Goal: Transaction & Acquisition: Purchase product/service

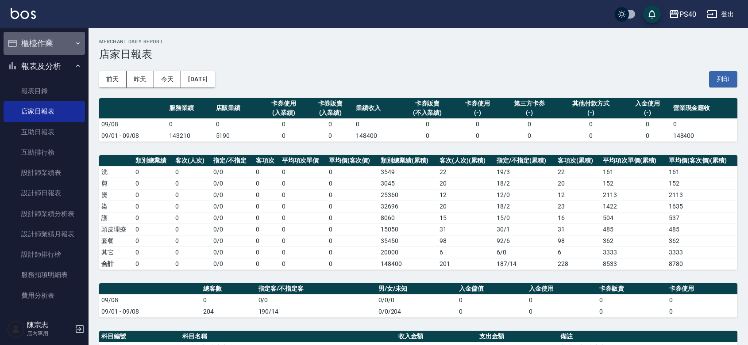
click at [46, 46] on button "櫃檯作業" at bounding box center [44, 43] width 81 height 23
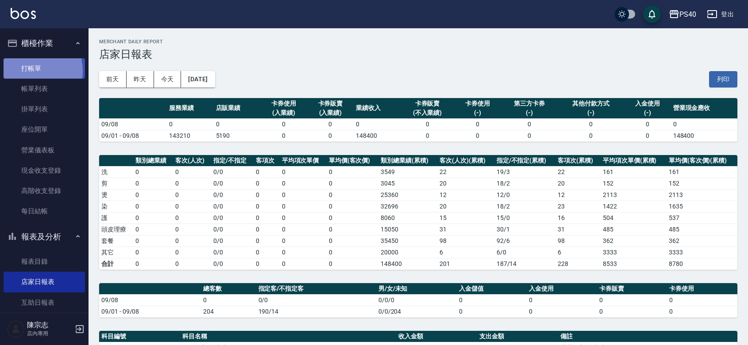
click at [30, 71] on link "打帳單" at bounding box center [44, 68] width 81 height 20
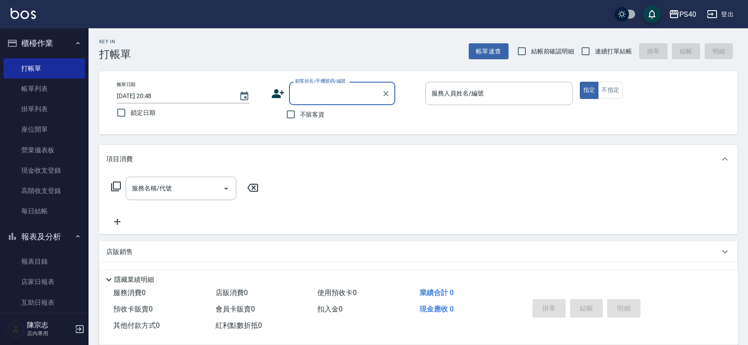
click at [307, 119] on span "不留客資" at bounding box center [312, 114] width 25 height 9
click at [300, 120] on input "不留客資" at bounding box center [290, 114] width 19 height 19
checkbox input "true"
click at [596, 50] on label "連續打單結帳" at bounding box center [604, 51] width 56 height 19
click at [594, 50] on input "連續打單結帳" at bounding box center [585, 51] width 19 height 19
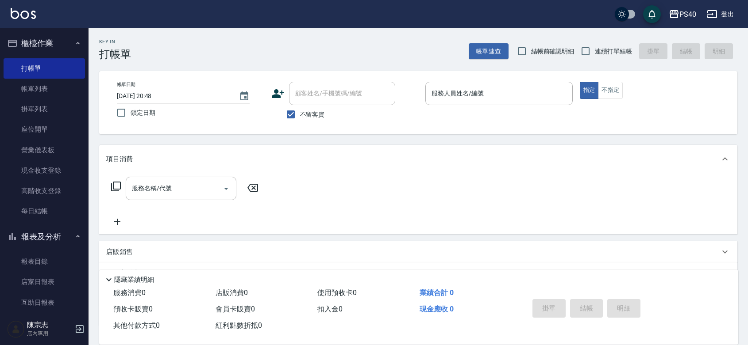
checkbox input "true"
click at [506, 103] on div "服務人員姓名/編號" at bounding box center [498, 93] width 147 height 23
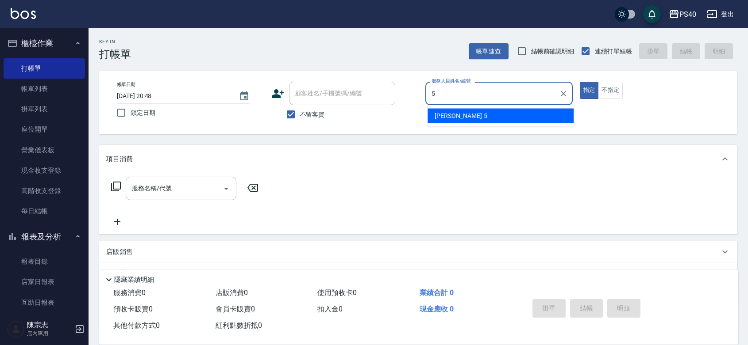
type input "[PERSON_NAME]-5"
type button "true"
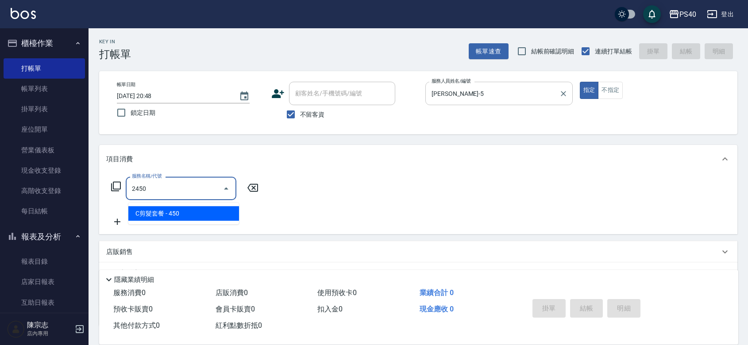
type input "C剪髮套餐(2450)"
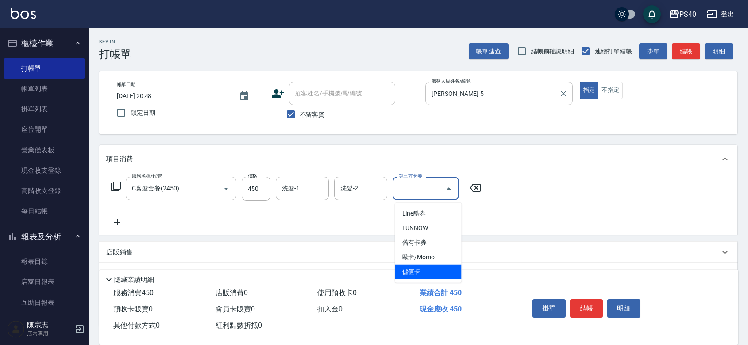
type input "儲值卡"
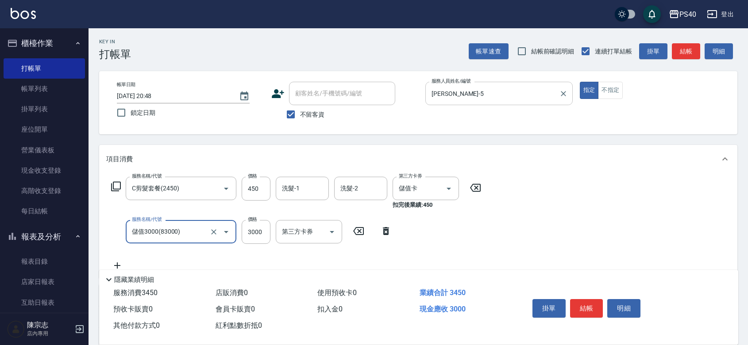
type input "儲值3000(83000)"
click at [582, 299] on button "結帳" at bounding box center [586, 308] width 33 height 19
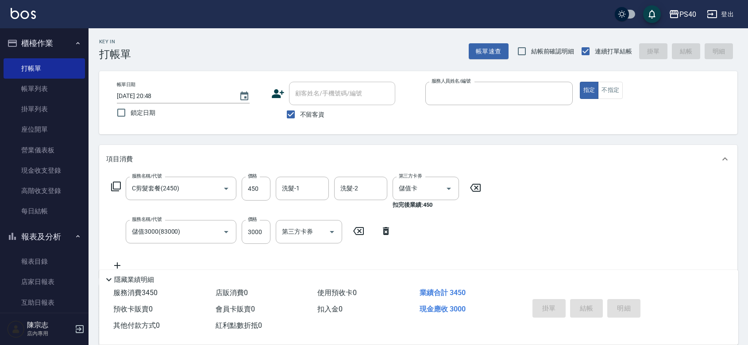
type input "5"
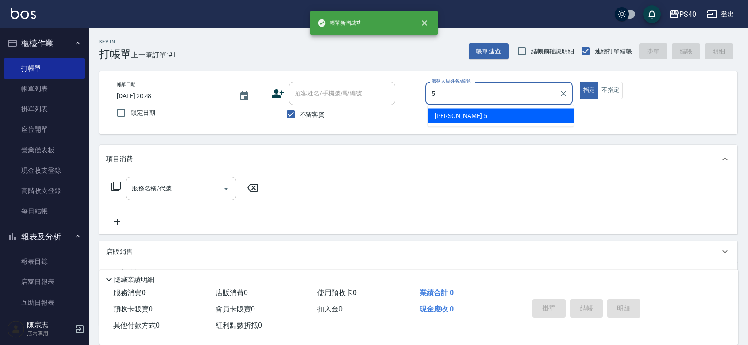
type input "[PERSON_NAME]-5"
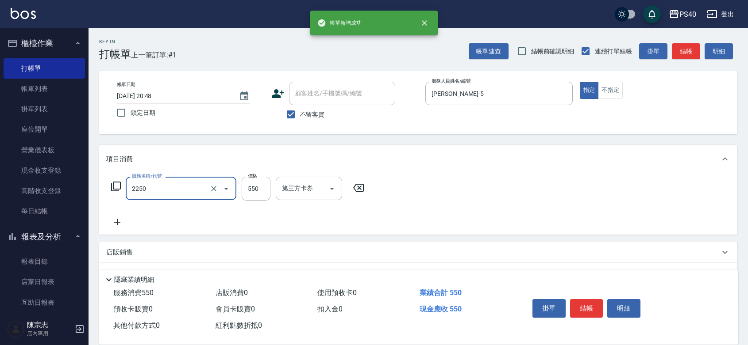
type input "B剪髮套餐(2250)"
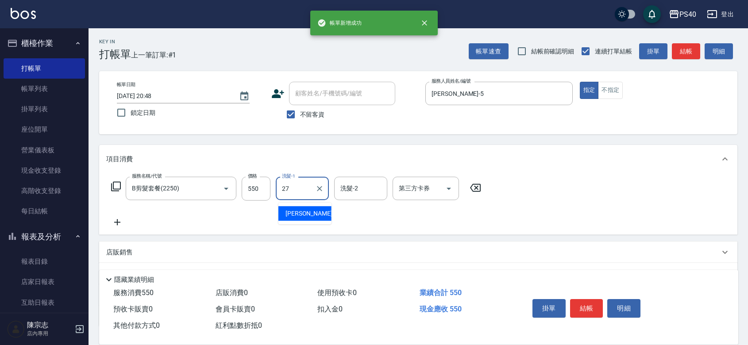
type input "[PERSON_NAME]-27"
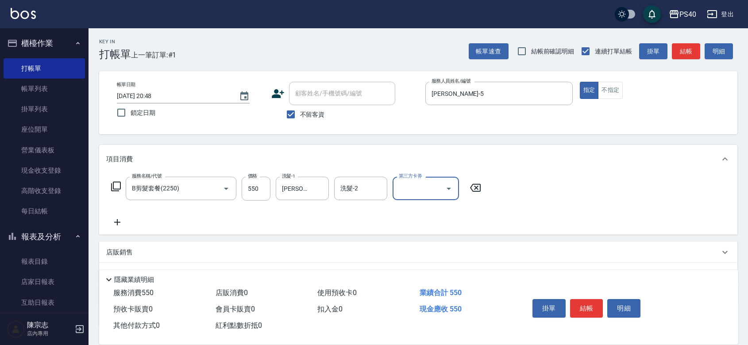
click at [582, 299] on button "結帳" at bounding box center [586, 308] width 33 height 19
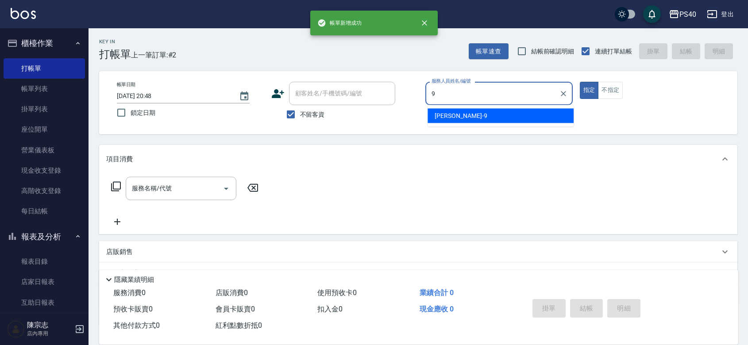
type input "[PERSON_NAME]-9"
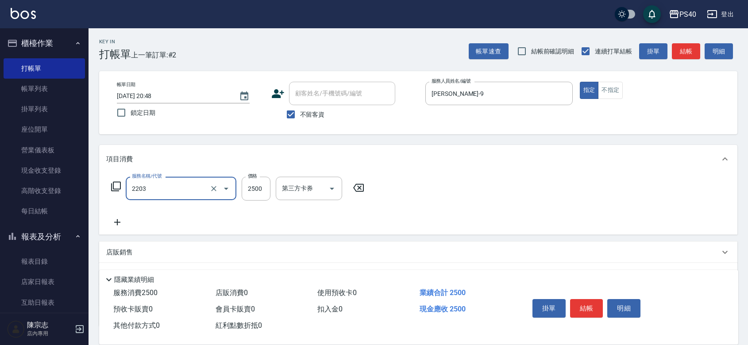
type input "燙髮C餐(短髮)(2203)"
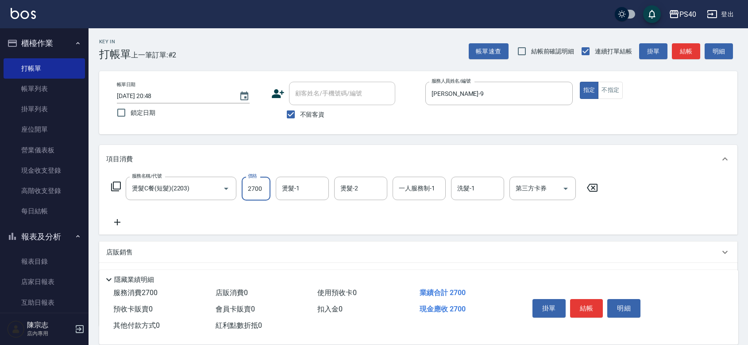
type input "2700"
type input "[PERSON_NAME]-27"
type input "[PERSON_NAME]-9"
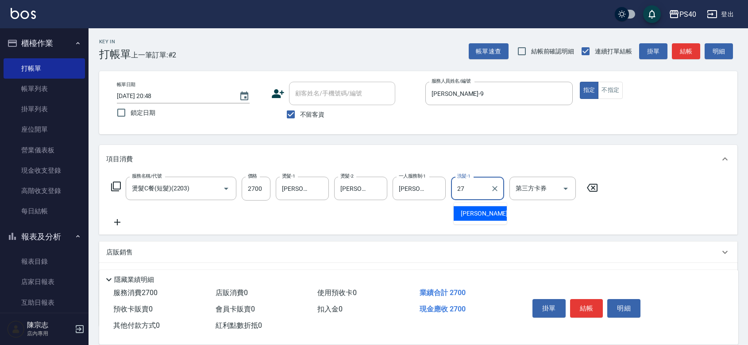
type input "[PERSON_NAME]-27"
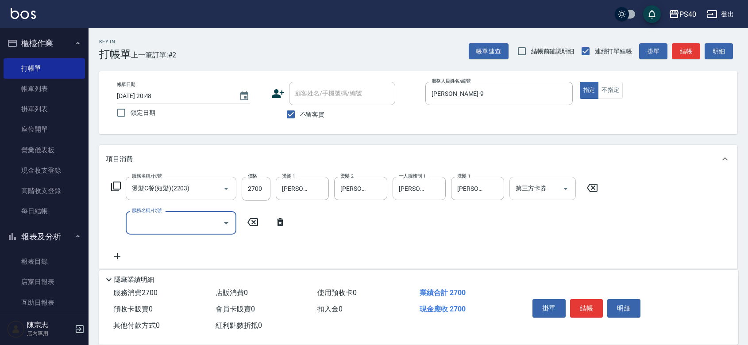
click at [570, 191] on icon "Open" at bounding box center [565, 189] width 11 height 11
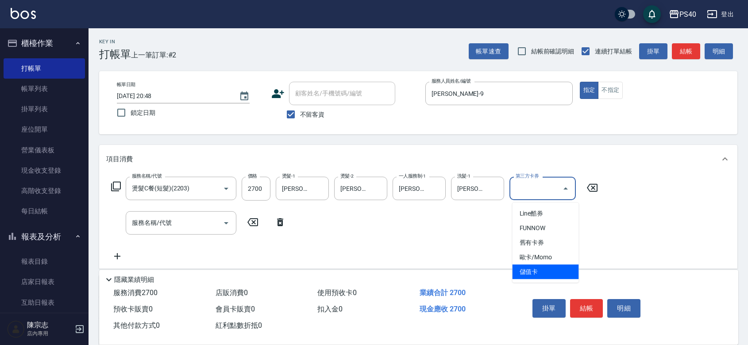
click at [529, 270] on span "儲值卡" at bounding box center [545, 272] width 66 height 15
type input "儲值卡"
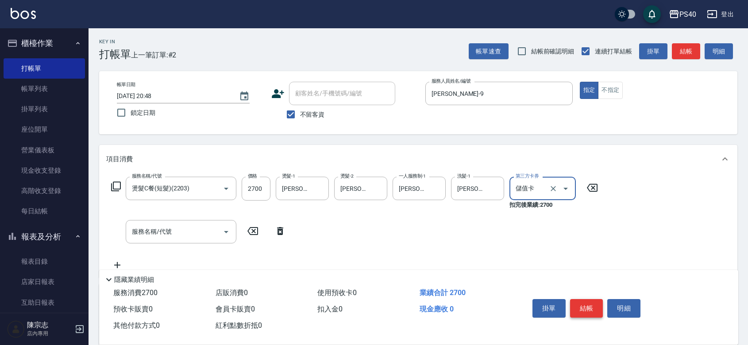
click at [587, 299] on button "結帳" at bounding box center [586, 308] width 33 height 19
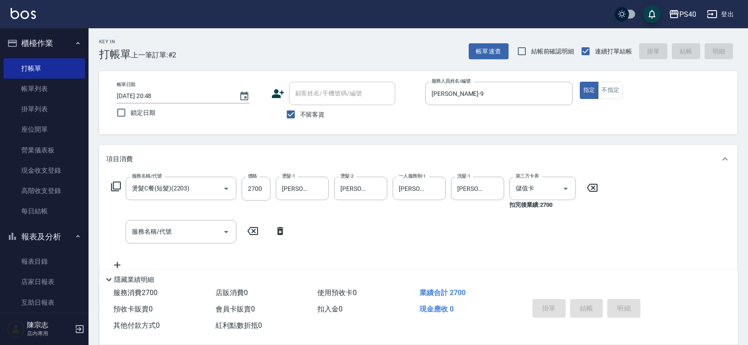
type input "[DATE] 20:49"
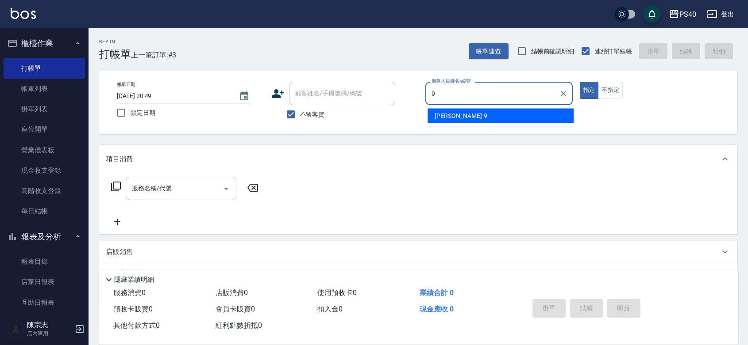
type input "[PERSON_NAME]-9"
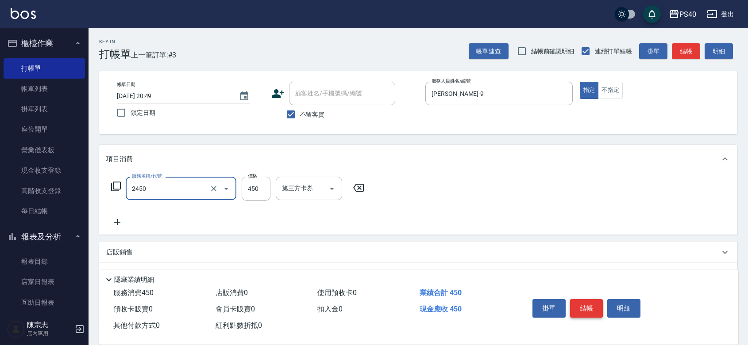
type input "C剪髮套餐(2450)"
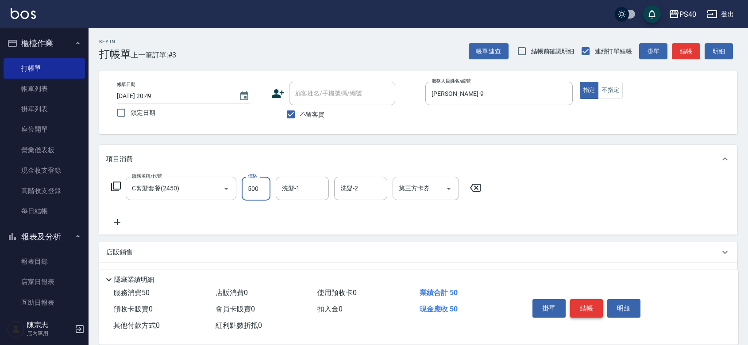
type input "500"
type input "[PERSON_NAME]-27"
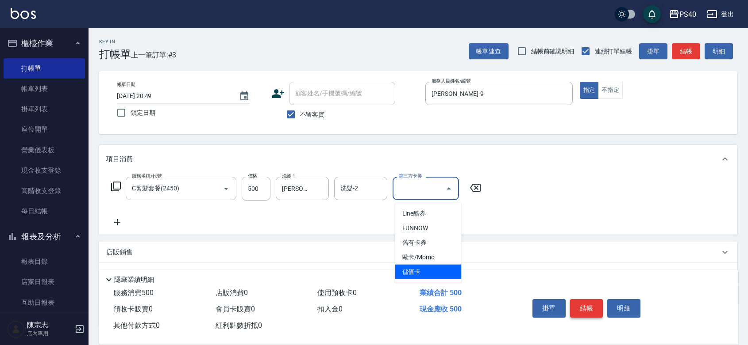
type input "儲值卡"
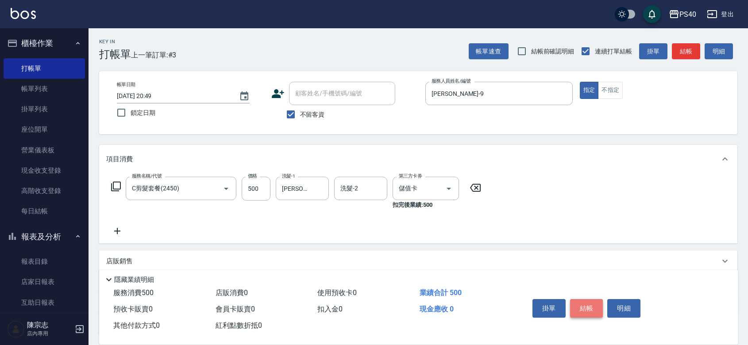
click at [587, 299] on button "結帳" at bounding box center [586, 308] width 33 height 19
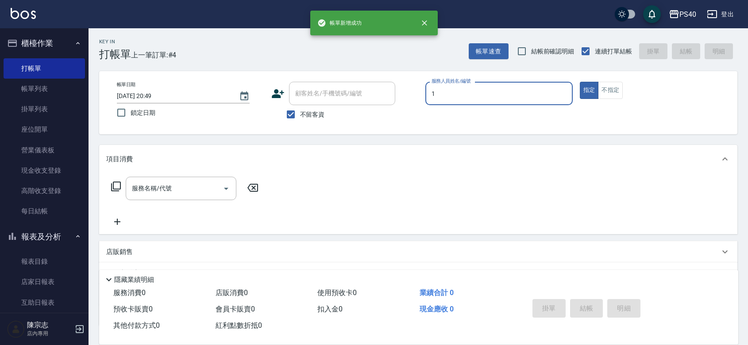
type input "[PERSON_NAME]-1"
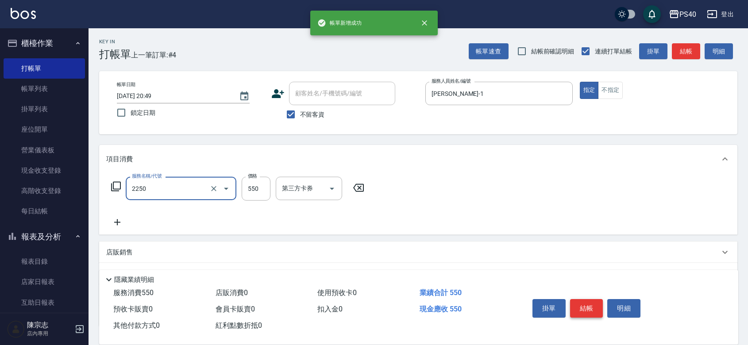
type input "B剪髮套餐(2250)"
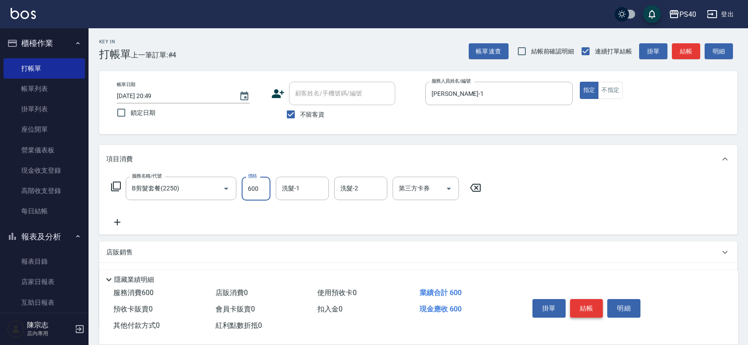
type input "600"
click at [587, 299] on button "結帳" at bounding box center [586, 308] width 33 height 19
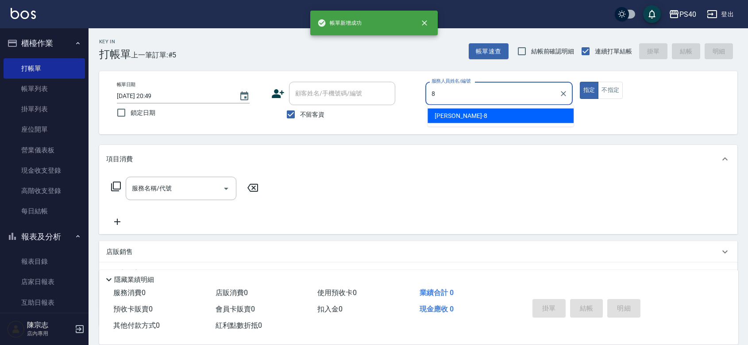
type input "[PERSON_NAME]-8"
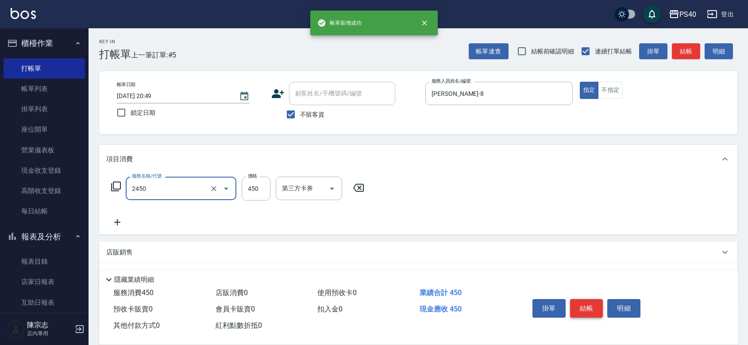
type input "C剪髮套餐(2450)"
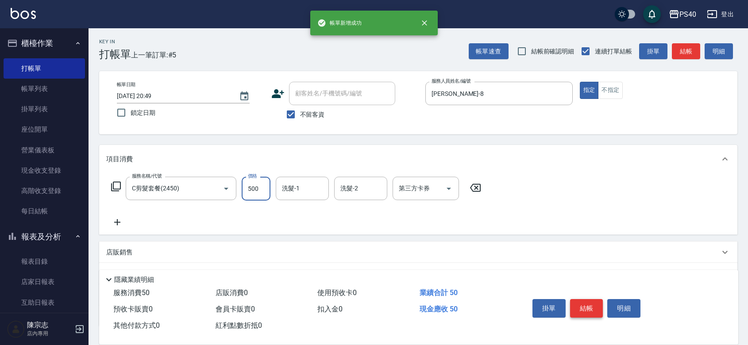
type input "500"
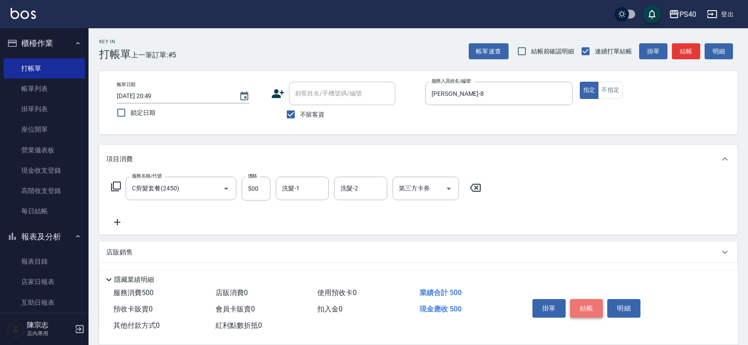
click at [587, 299] on button "結帳" at bounding box center [586, 308] width 33 height 19
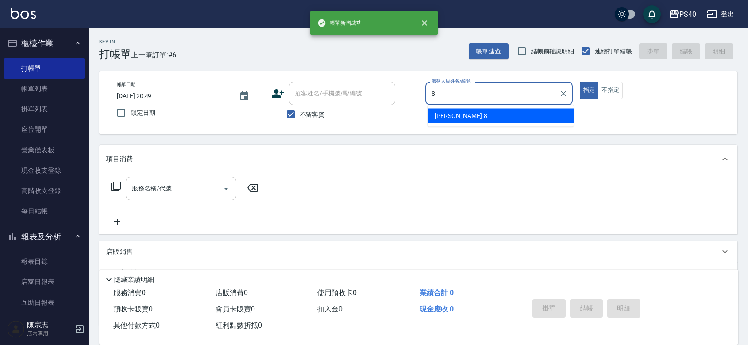
type input "[PERSON_NAME]-8"
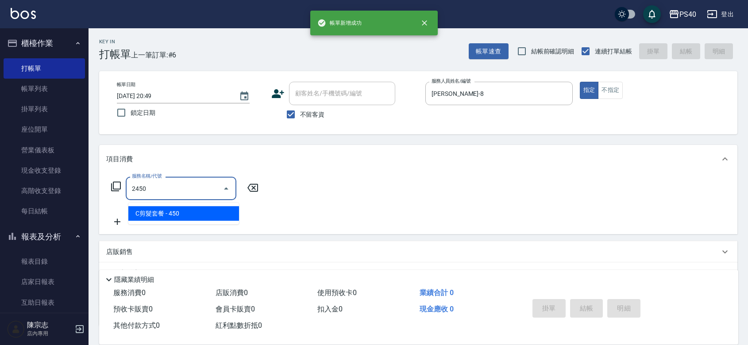
type input "C剪髮套餐(2450)"
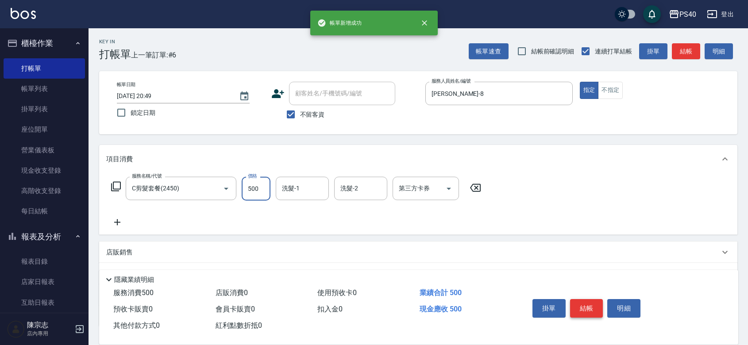
type input "500"
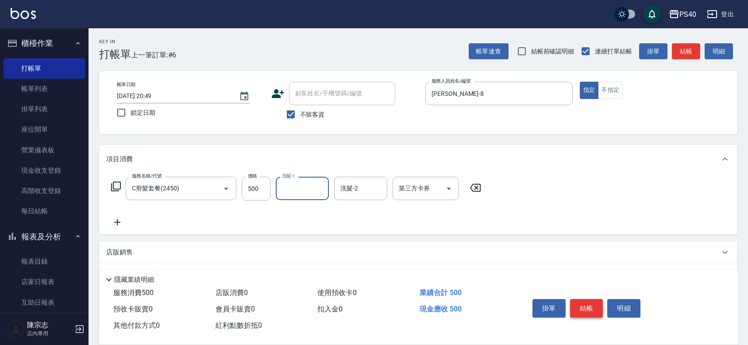
click at [587, 299] on button "結帳" at bounding box center [586, 308] width 33 height 19
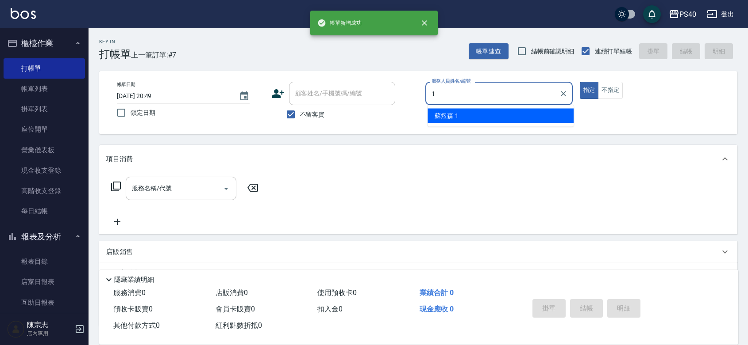
type input "[PERSON_NAME]-1"
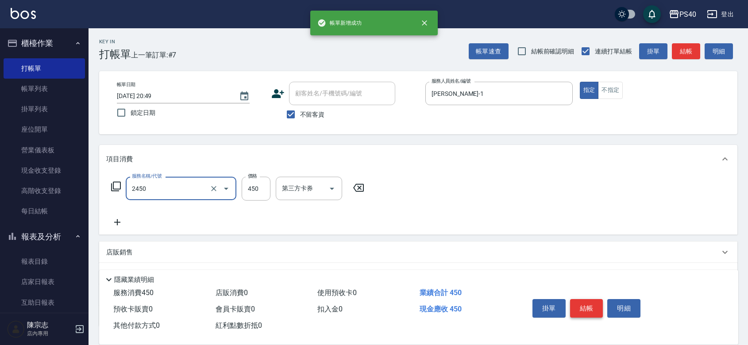
type input "C剪髮套餐(2450)"
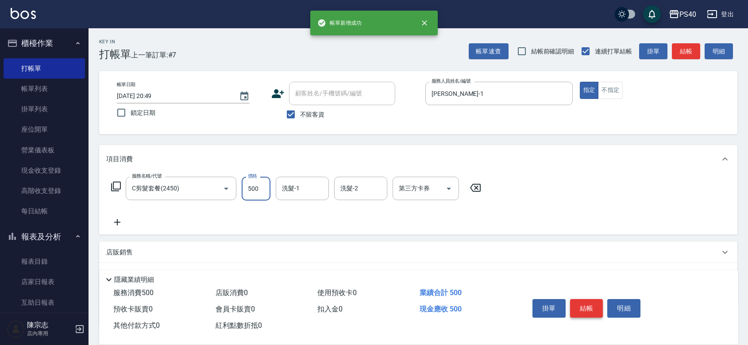
type input "500"
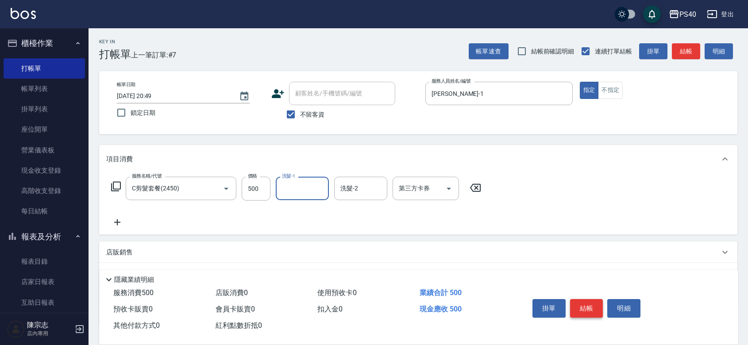
click at [587, 299] on button "結帳" at bounding box center [586, 308] width 33 height 19
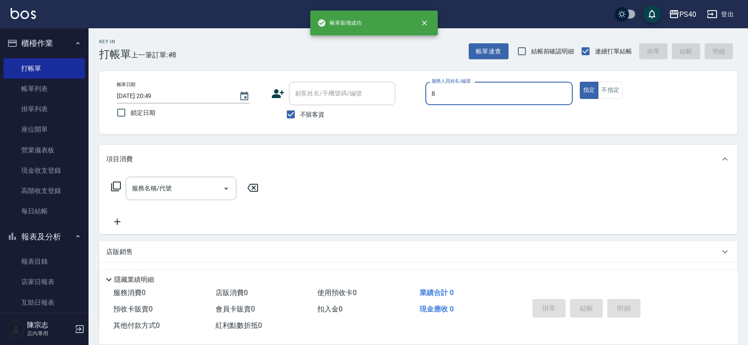
type input "[PERSON_NAME]-8"
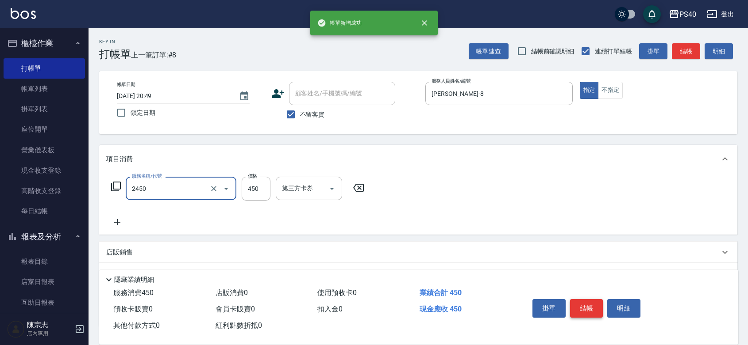
type input "C剪髮套餐(2450)"
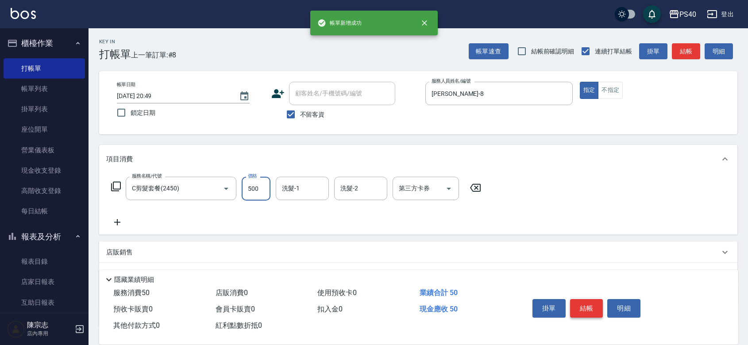
type input "500"
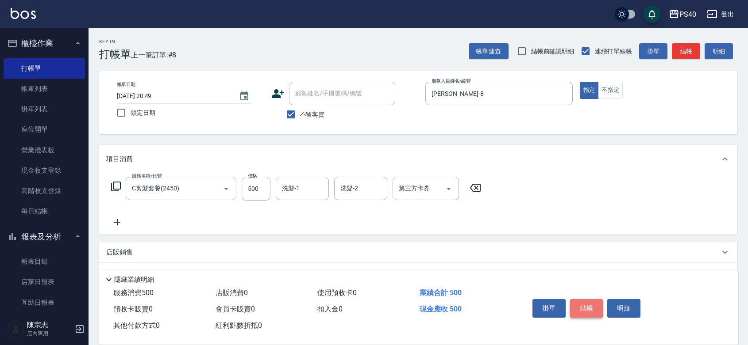
click at [587, 299] on button "結帳" at bounding box center [586, 308] width 33 height 19
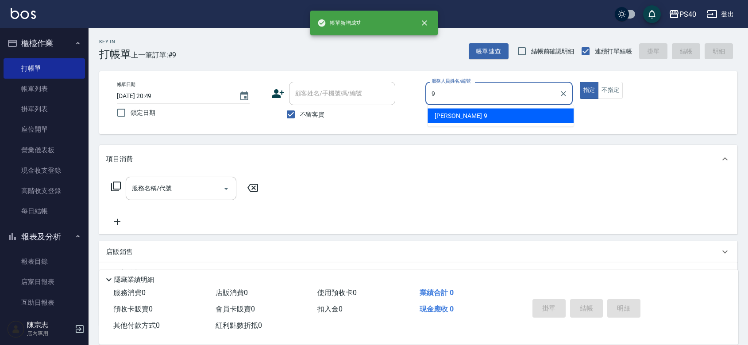
type input "[PERSON_NAME]-9"
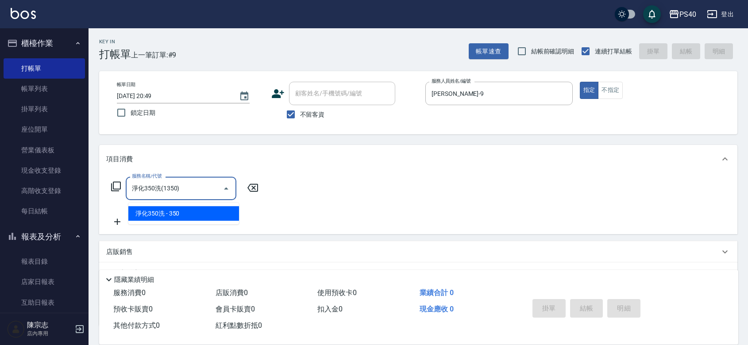
type input "淨化350洗(1350)"
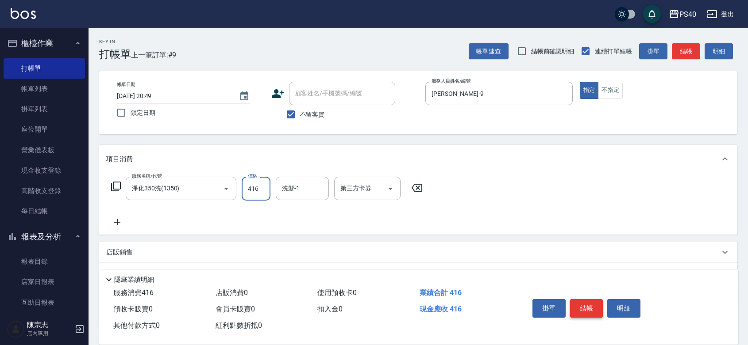
type input "416"
type input "[PERSON_NAME]-27"
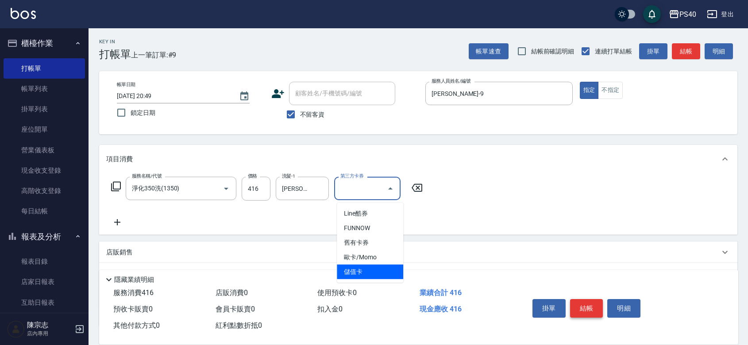
type input "儲值卡"
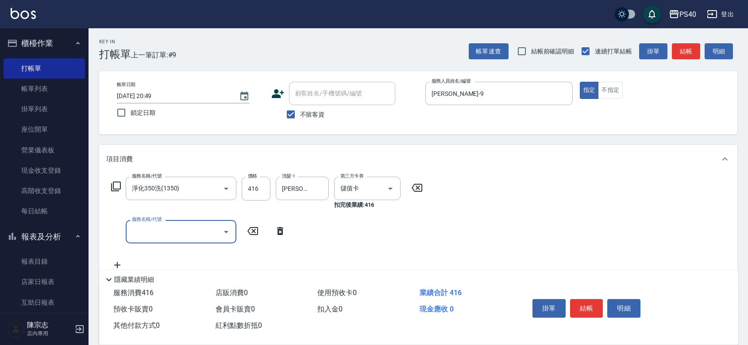
click at [251, 42] on div "Key In 打帳單 上一筆訂單:#9 帳單速查 結帳前確認明細 連續打單結帳 掛單 結帳 明細" at bounding box center [412, 44] width 648 height 32
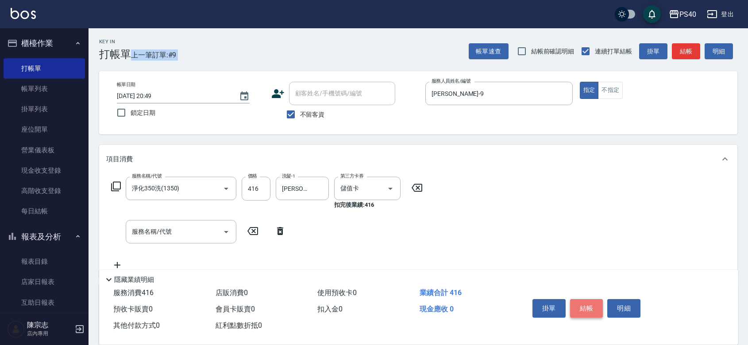
click at [591, 299] on button "結帳" at bounding box center [586, 308] width 33 height 19
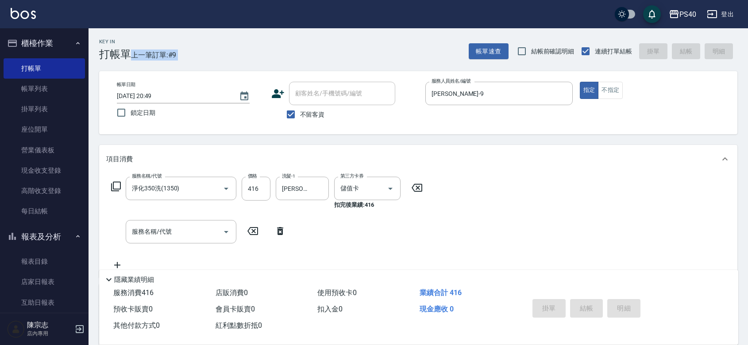
type input "[DATE] 20:52"
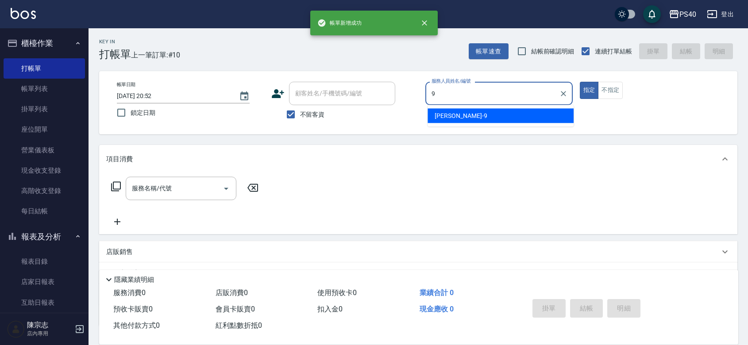
type input "[PERSON_NAME]-9"
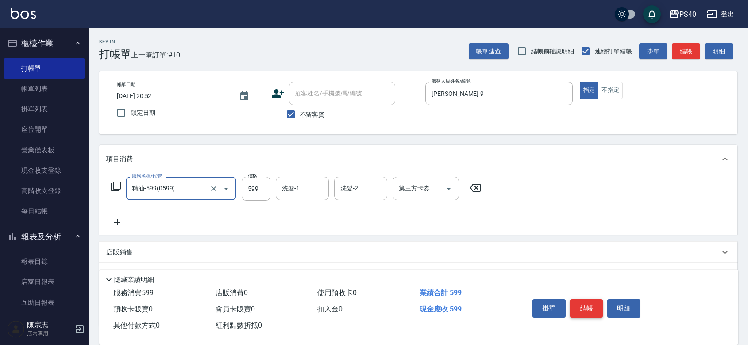
type input "精油-599(0599)"
type input "500"
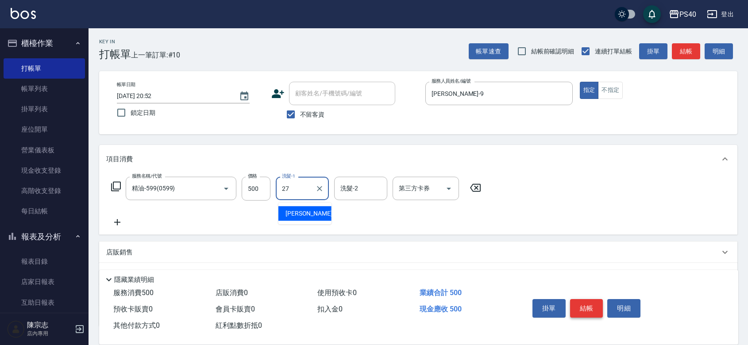
type input "[PERSON_NAME]-27"
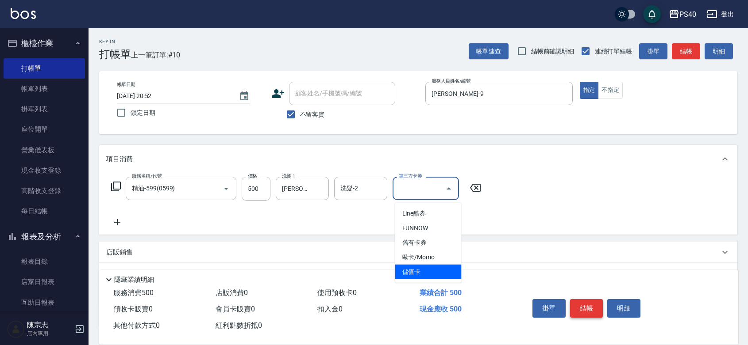
type input "儲值卡"
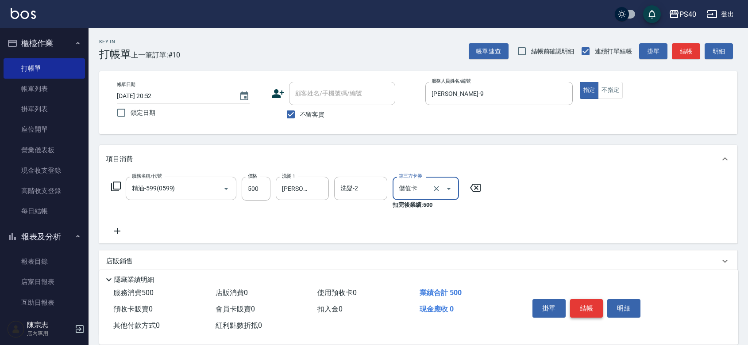
click at [591, 299] on button "結帳" at bounding box center [586, 308] width 33 height 19
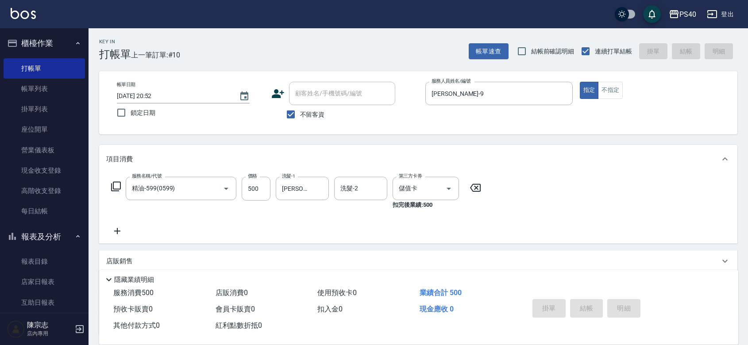
type input "[DATE] 20:53"
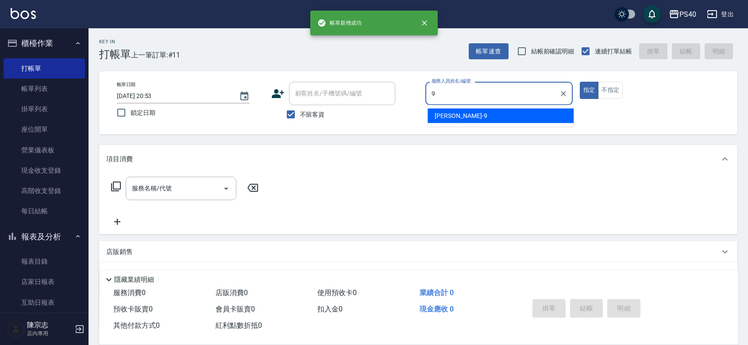
type input "[PERSON_NAME]-9"
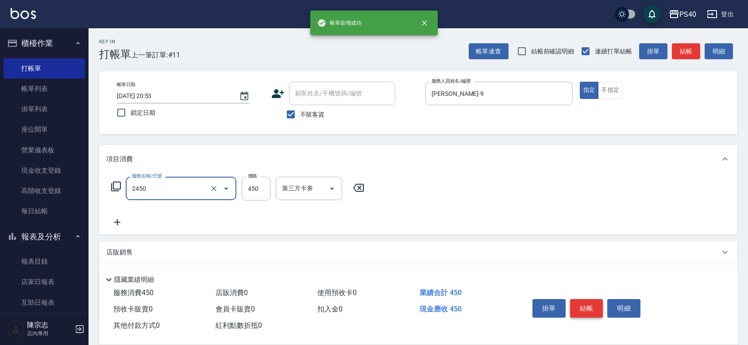
type input "C剪髮套餐(2450)"
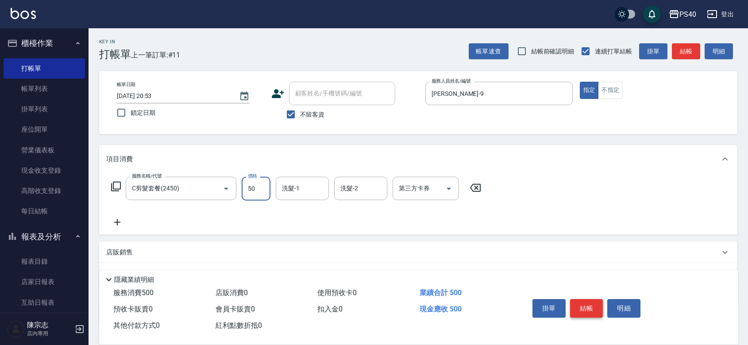
type input "500"
type input "[PERSON_NAME]-27"
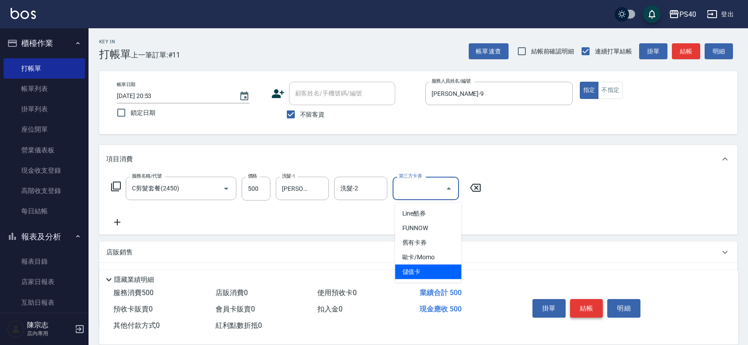
type input "儲值卡"
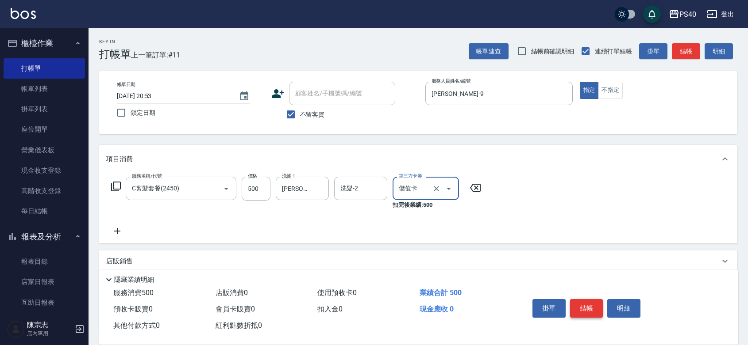
click at [591, 299] on button "結帳" at bounding box center [586, 308] width 33 height 19
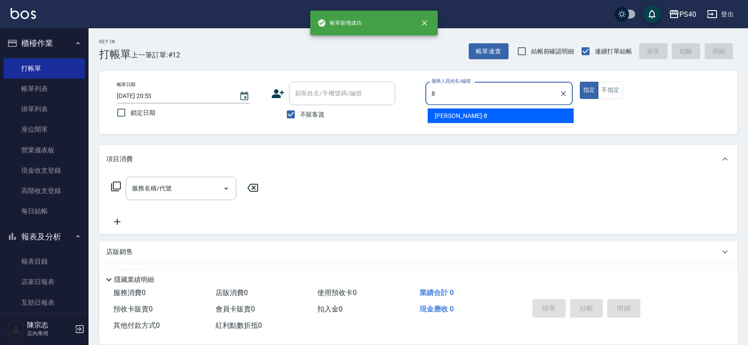
type input "[PERSON_NAME]-8"
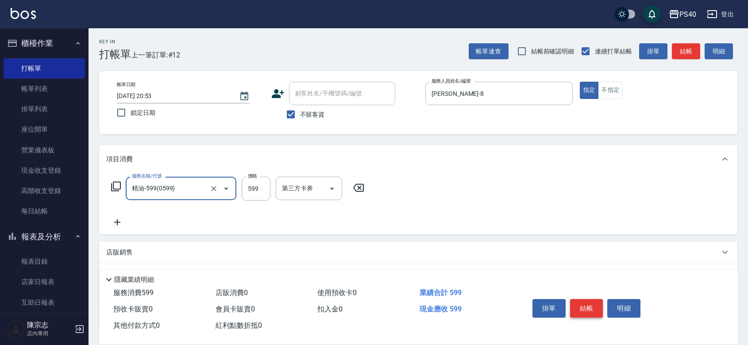
type input "精油-599(0599)"
type input "600"
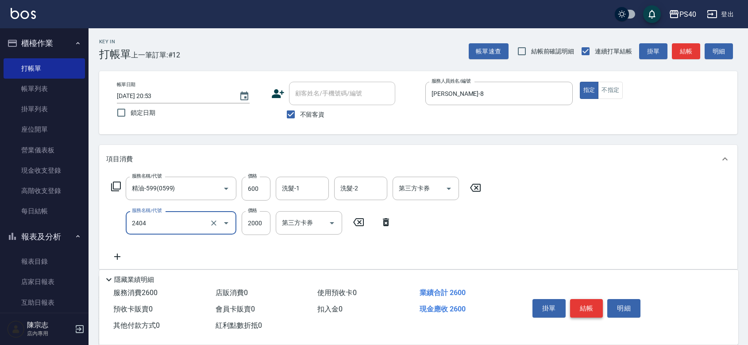
type input "燙髮D餐(2404)"
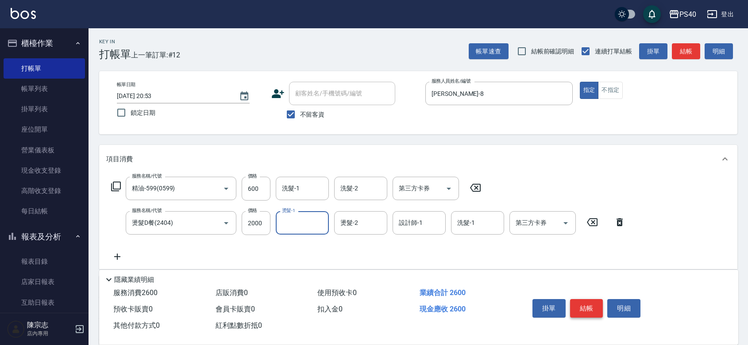
click at [591, 299] on button "結帳" at bounding box center [586, 308] width 33 height 19
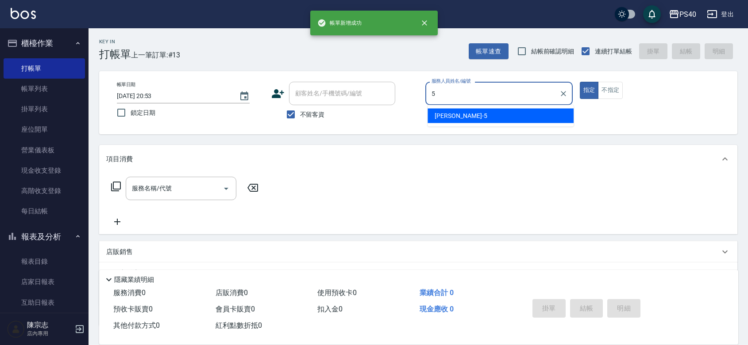
type input "[PERSON_NAME]-5"
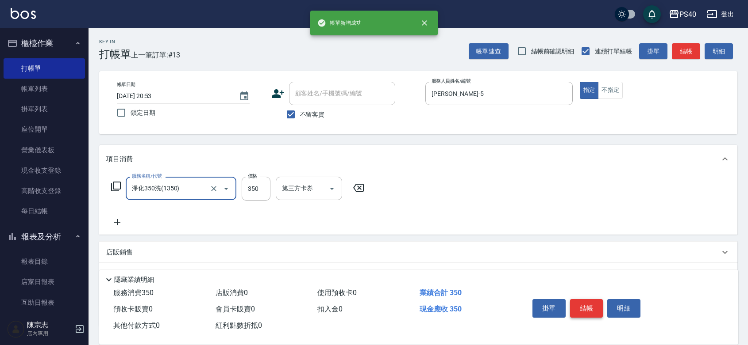
type input "淨化350洗(1350)"
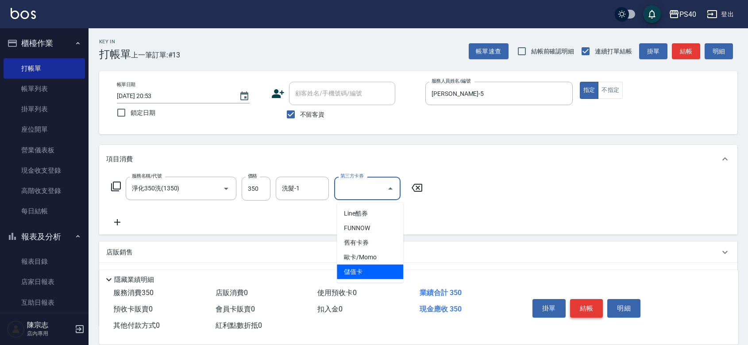
type input "儲值卡"
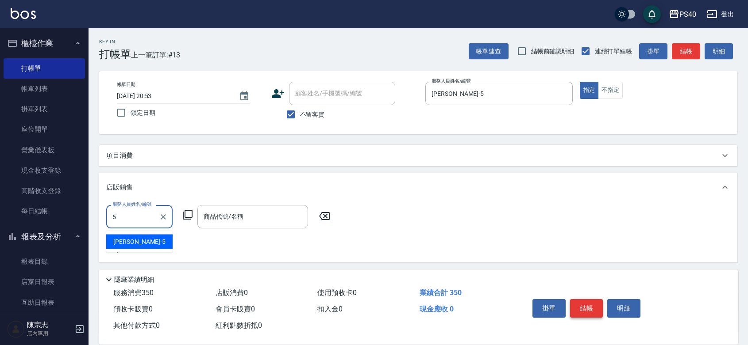
type input "[PERSON_NAME]-5"
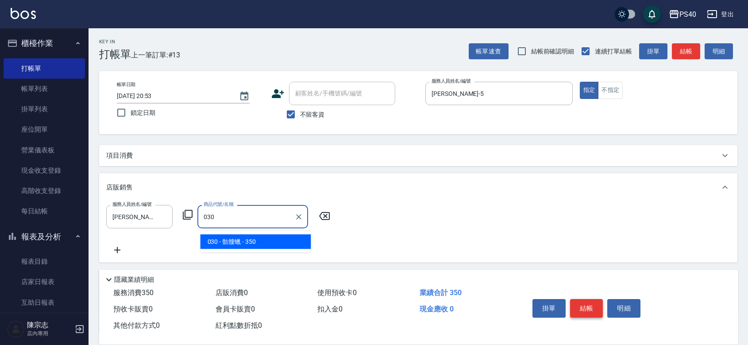
type input "骷髏蠟"
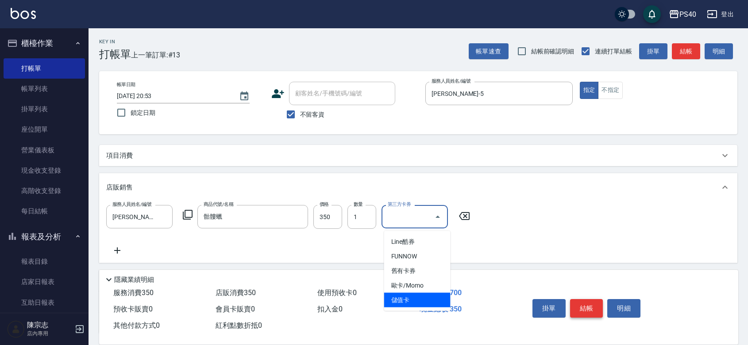
type input "儲值卡"
click at [591, 299] on button "結帳" at bounding box center [586, 308] width 33 height 19
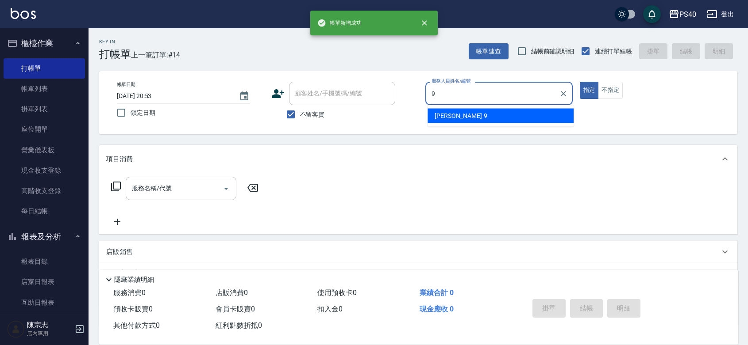
type input "[PERSON_NAME]-9"
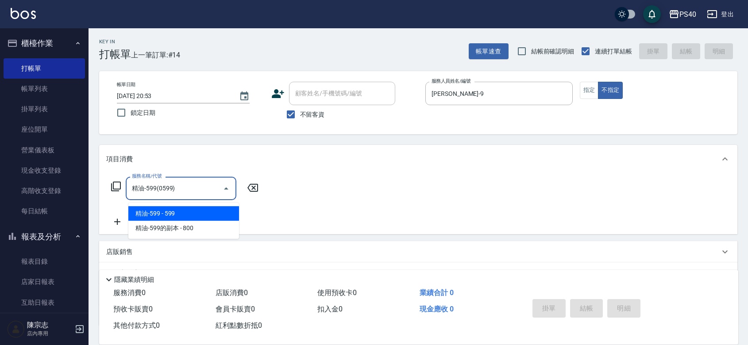
type input "精油-599(0599)"
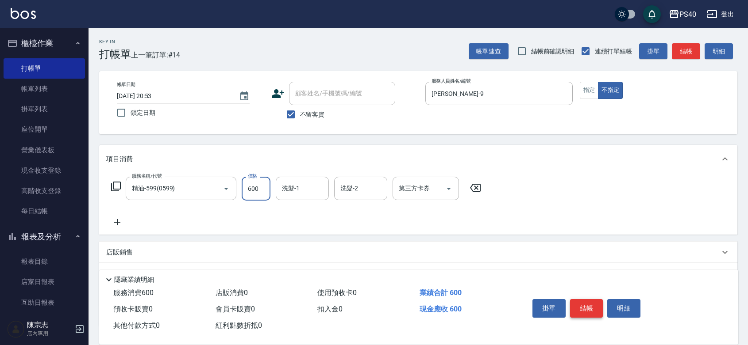
type input "600"
type input "[PERSON_NAME]-27"
click at [591, 299] on button "結帳" at bounding box center [586, 308] width 33 height 19
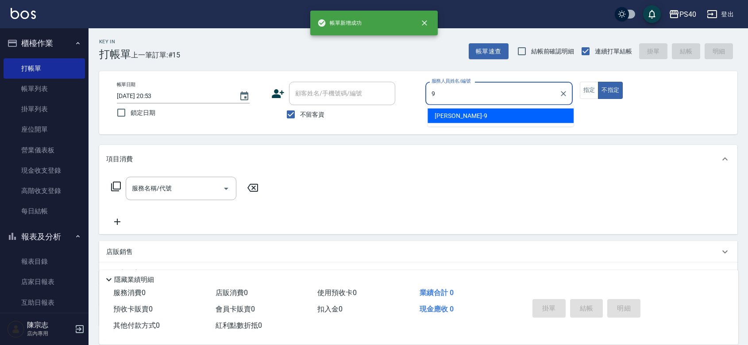
type input "[PERSON_NAME]-9"
type button "false"
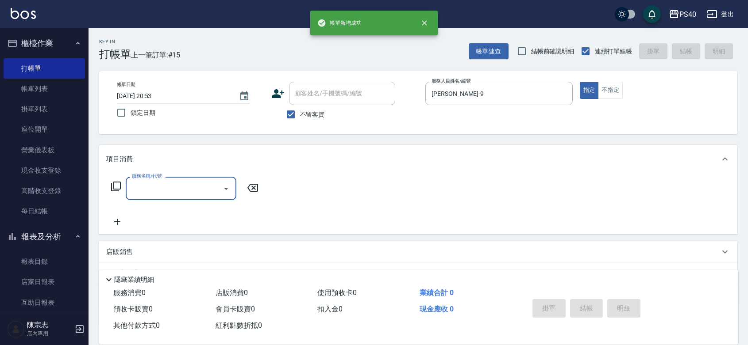
type input "2"
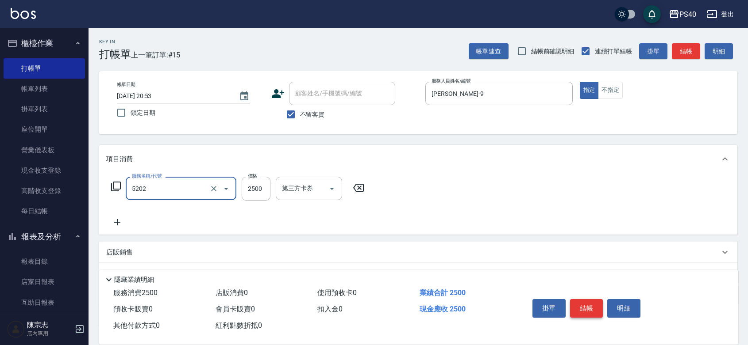
type input "染髮B餐(短髮)(5202)"
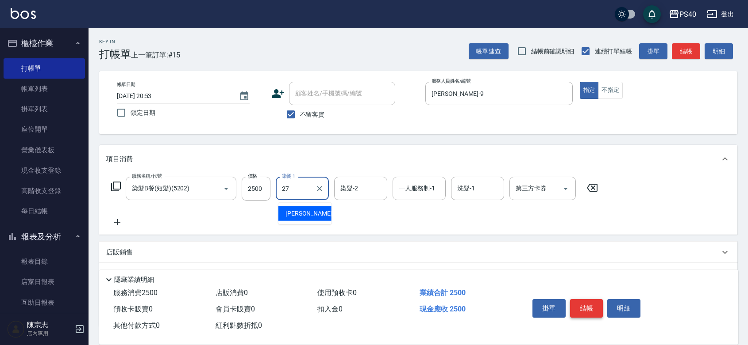
type input "[PERSON_NAME]-27"
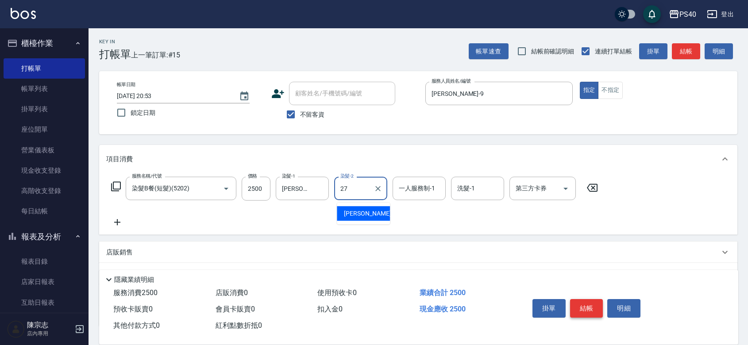
type input "[PERSON_NAME]-27"
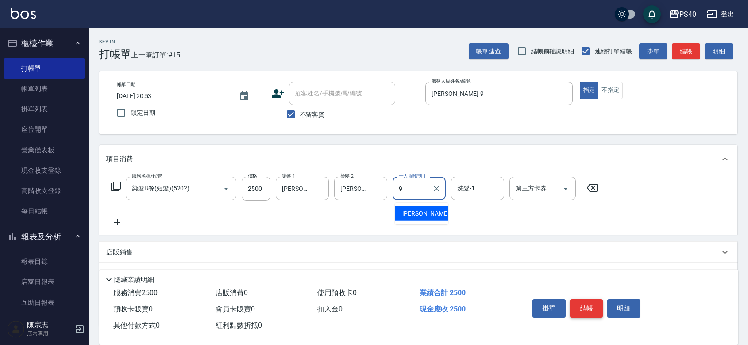
type input "[PERSON_NAME]-9"
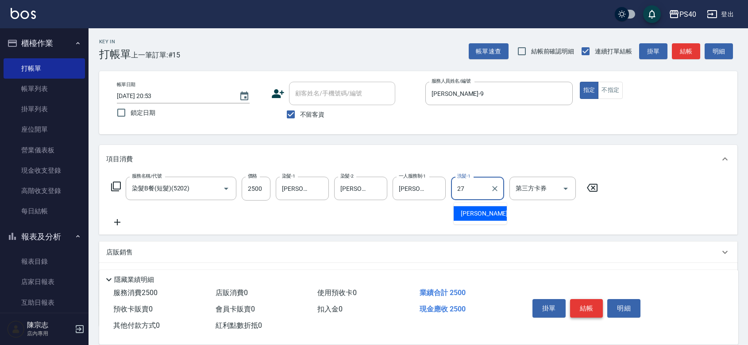
type input "[PERSON_NAME]-27"
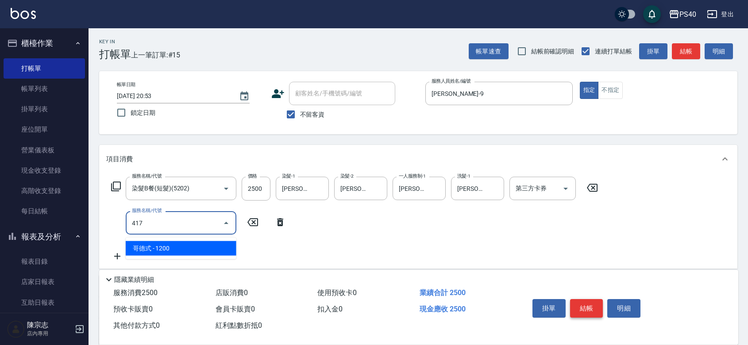
type input "哥德式(417)"
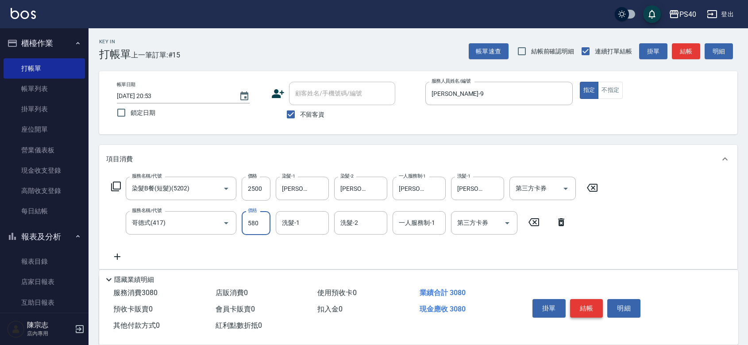
type input "580"
type input "[PERSON_NAME]-27"
type input "[PERSON_NAME]-9"
drag, startPoint x: 591, startPoint y: 299, endPoint x: 599, endPoint y: 296, distance: 9.0
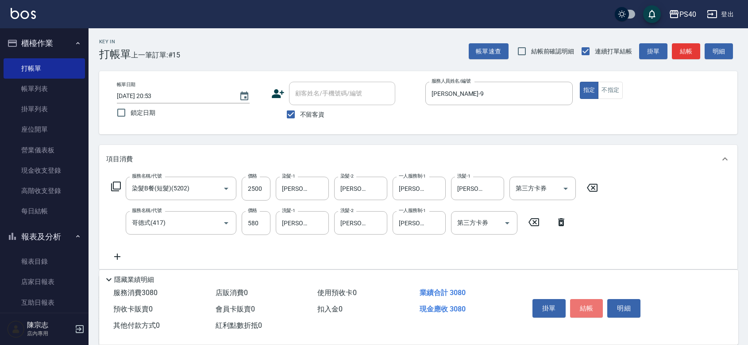
click at [599, 299] on button "結帳" at bounding box center [586, 308] width 33 height 19
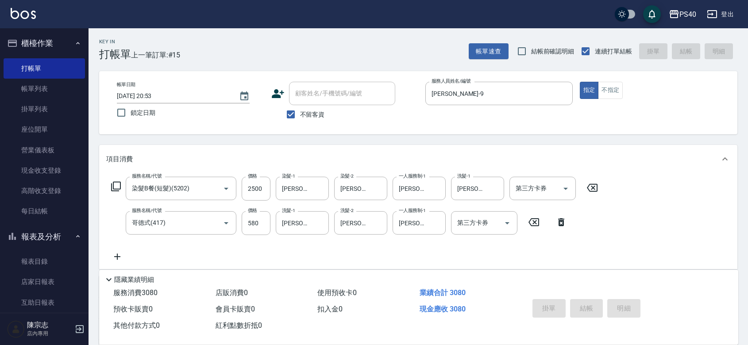
type input "[DATE] 20:54"
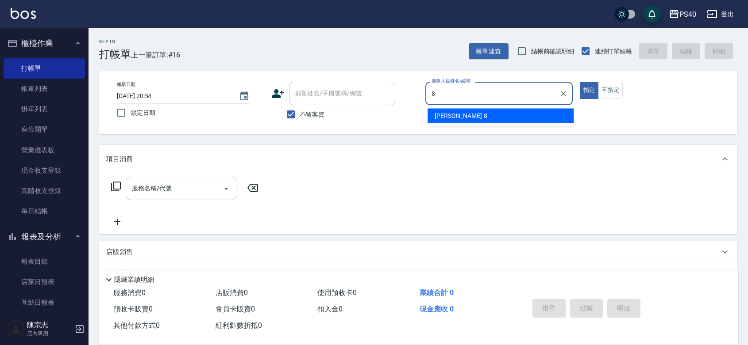
type input "[PERSON_NAME]-8"
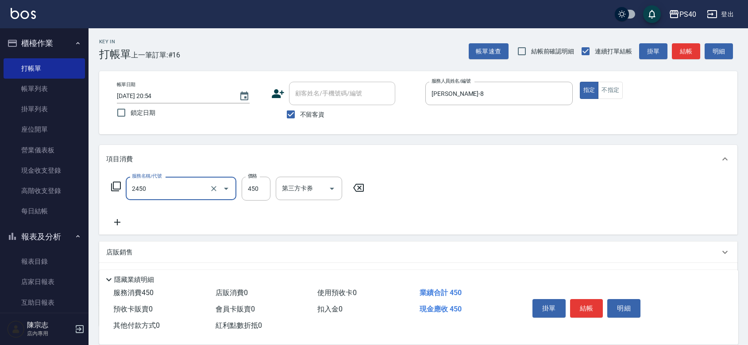
type input "C剪髮套餐(2450)"
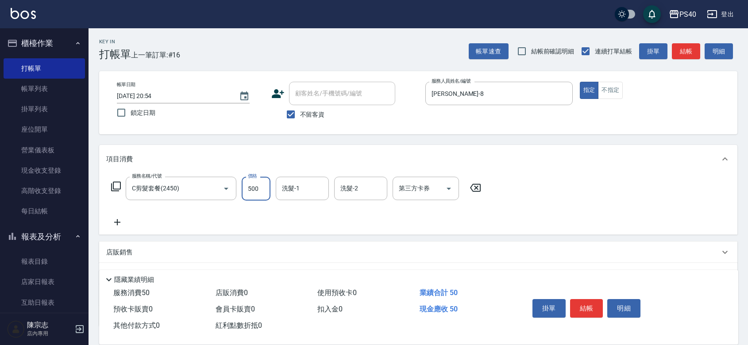
type input "500"
click at [599, 299] on button "結帳" at bounding box center [586, 308] width 33 height 19
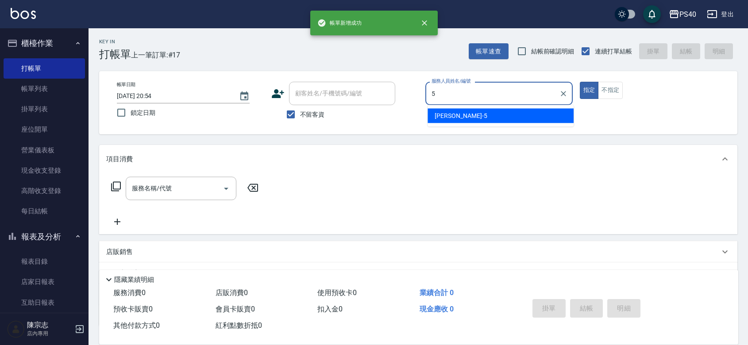
type input "[PERSON_NAME]-5"
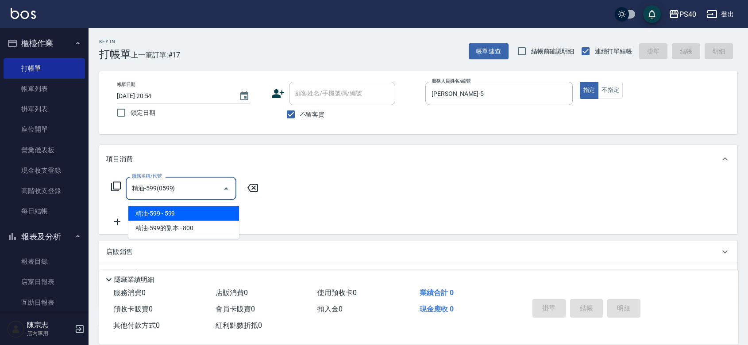
type input "精油-599(0599)"
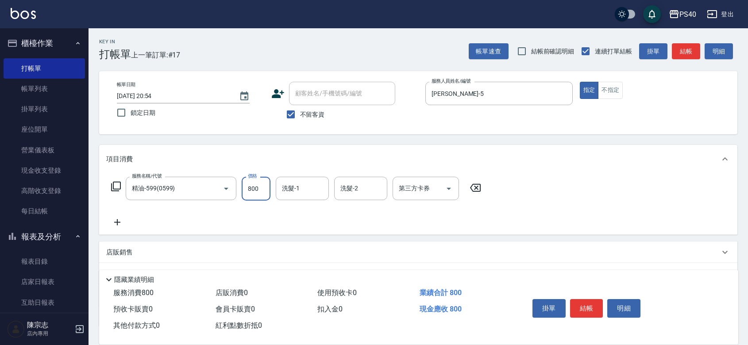
type input "800"
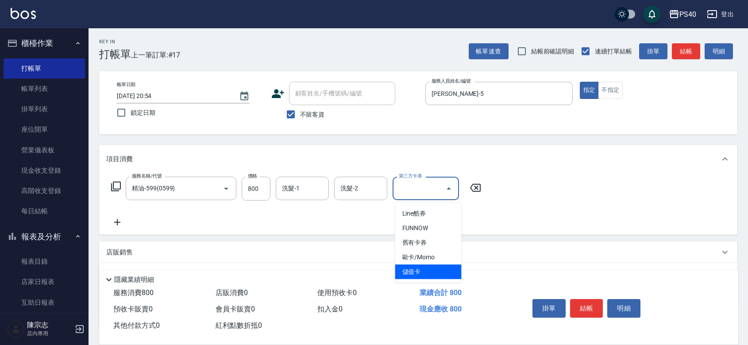
type input "儲值卡"
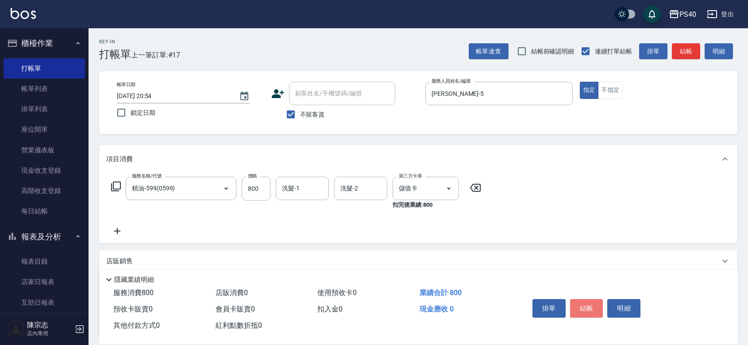
click at [599, 299] on button "結帳" at bounding box center [586, 308] width 33 height 19
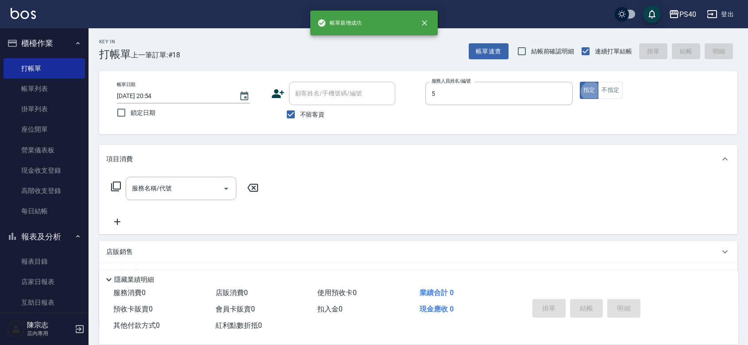
type input "[PERSON_NAME]-5"
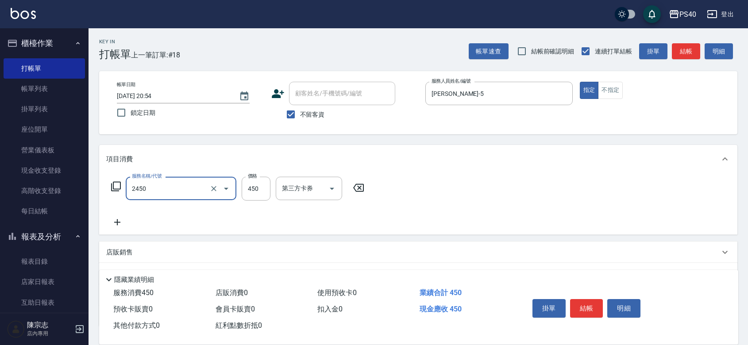
type input "C剪髮套餐(2450)"
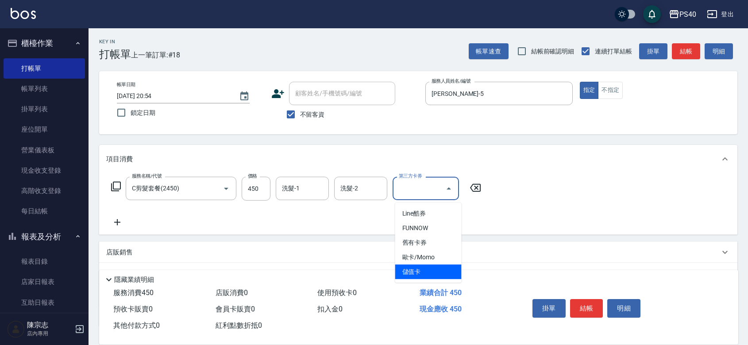
type input "儲值卡"
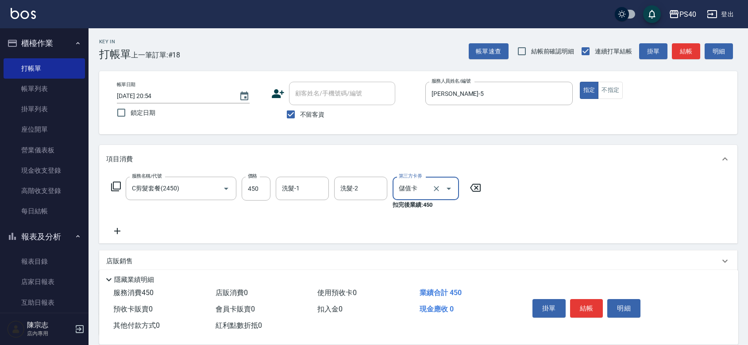
click at [599, 299] on button "結帳" at bounding box center [586, 308] width 33 height 19
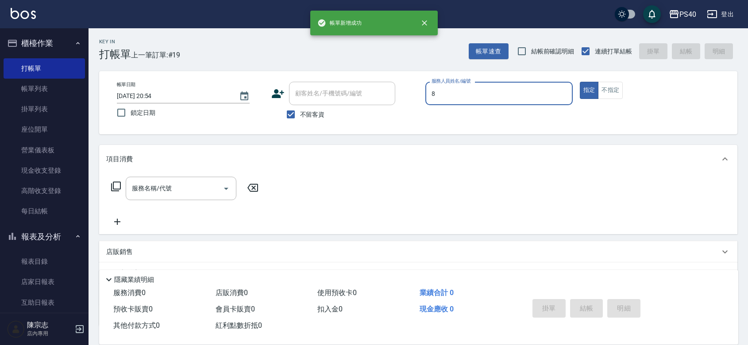
type input "[PERSON_NAME]-8"
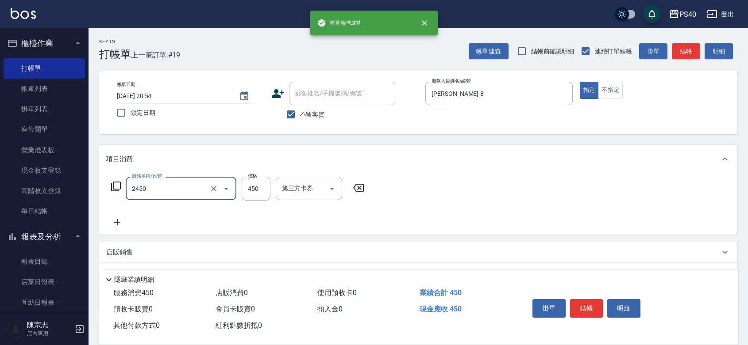
type input "C剪髮套餐(2450)"
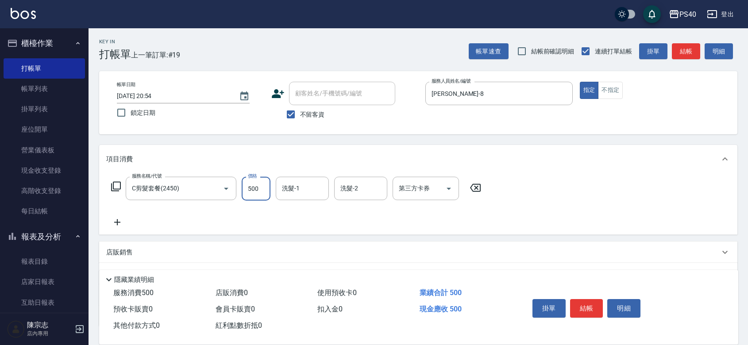
type input "500"
click at [599, 299] on button "結帳" at bounding box center [586, 308] width 33 height 19
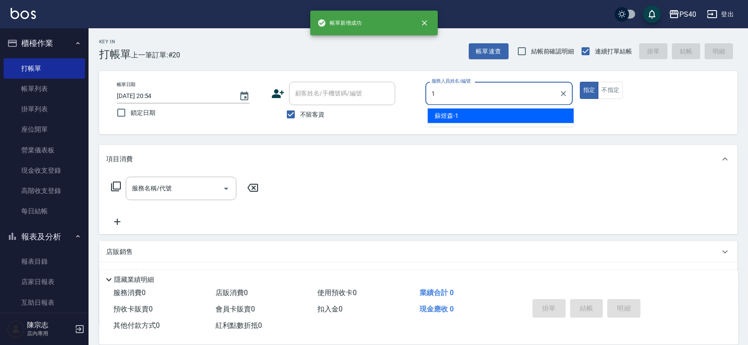
type input "[PERSON_NAME]-1"
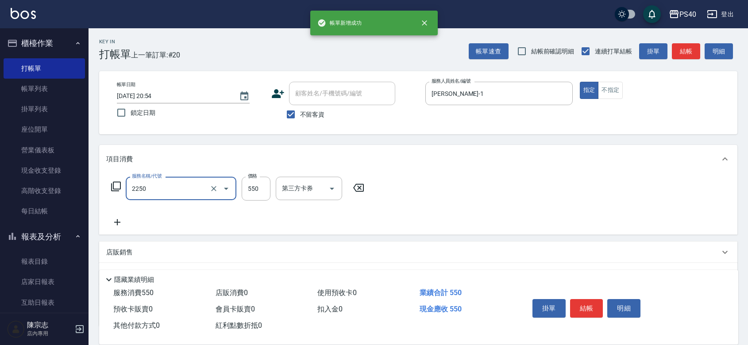
type input "B剪髮套餐(2250)"
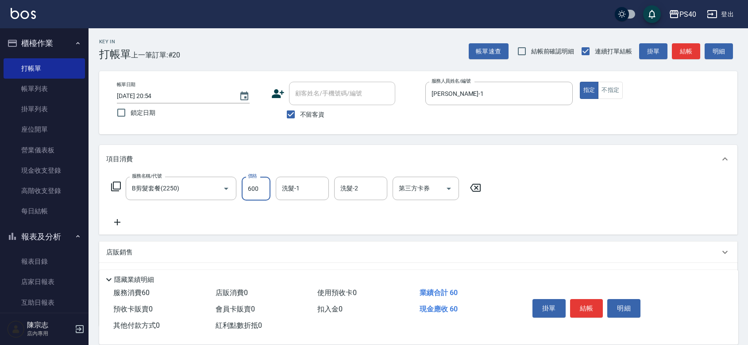
type input "600"
click at [599, 299] on button "結帳" at bounding box center [586, 308] width 33 height 19
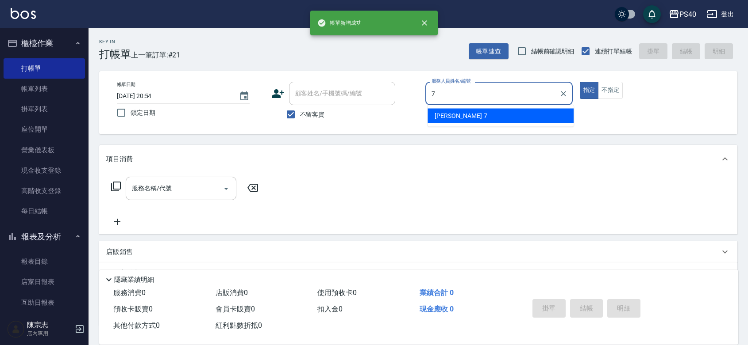
type input "[PERSON_NAME]-7"
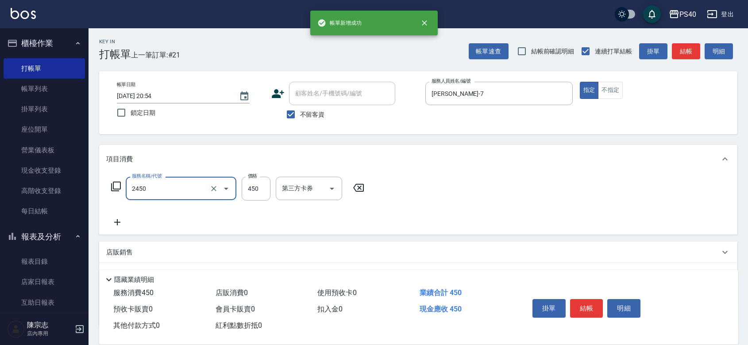
type input "C剪髮套餐(2450)"
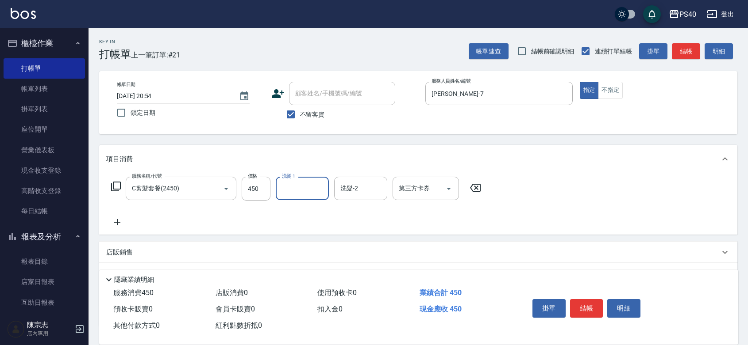
click at [599, 299] on button "結帳" at bounding box center [586, 308] width 33 height 19
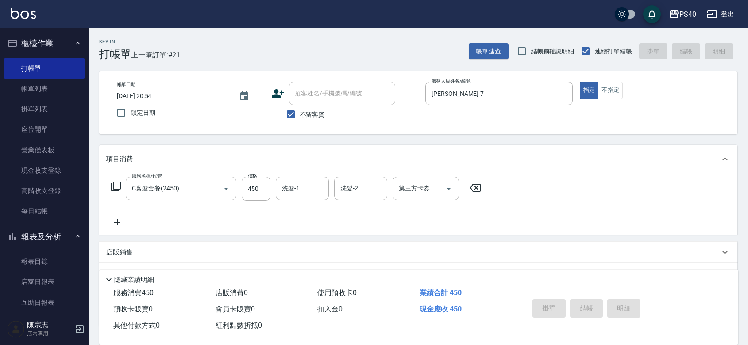
type input "[DATE] 20:55"
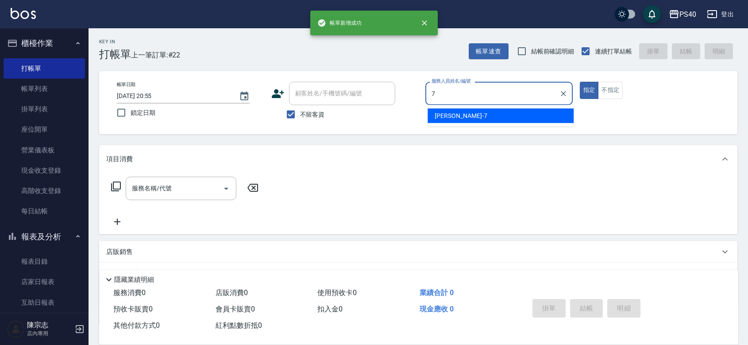
type input "[PERSON_NAME]-7"
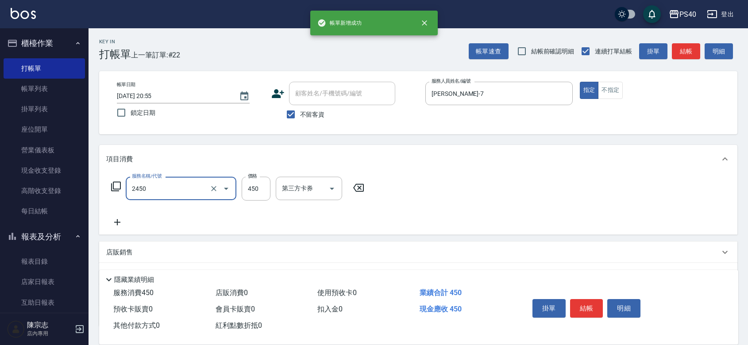
type input "C剪髮套餐(2450)"
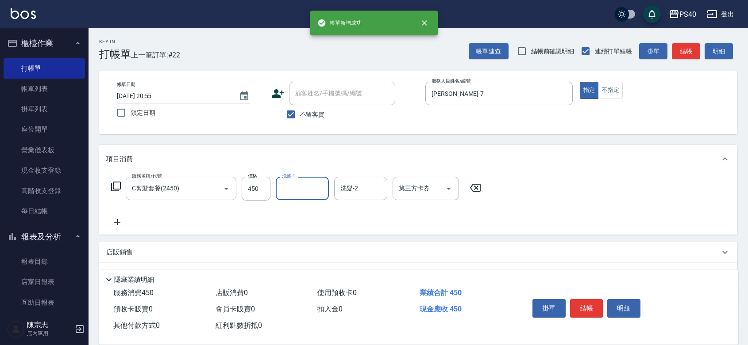
click at [599, 299] on button "結帳" at bounding box center [586, 308] width 33 height 19
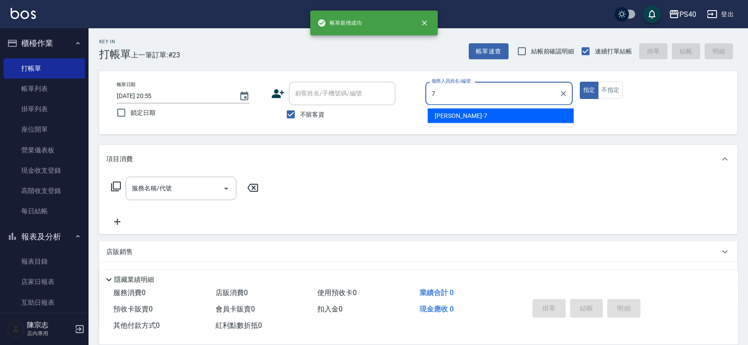
type input "[PERSON_NAME]-7"
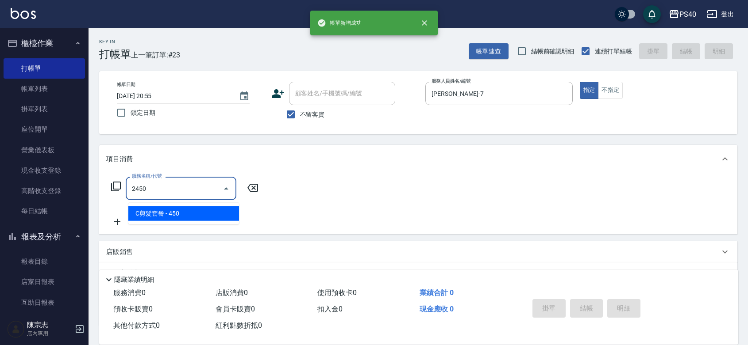
type input "C剪髮套餐(2450)"
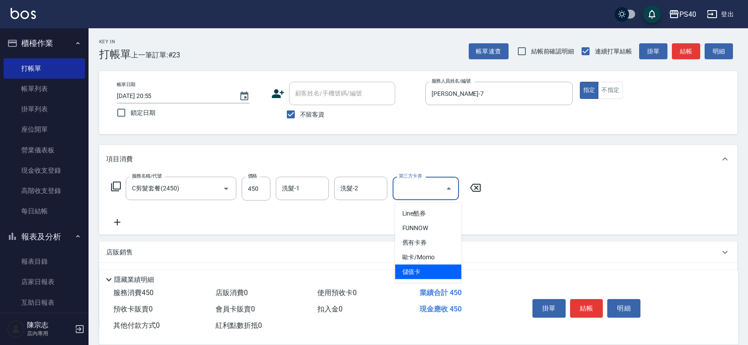
type input "儲值卡"
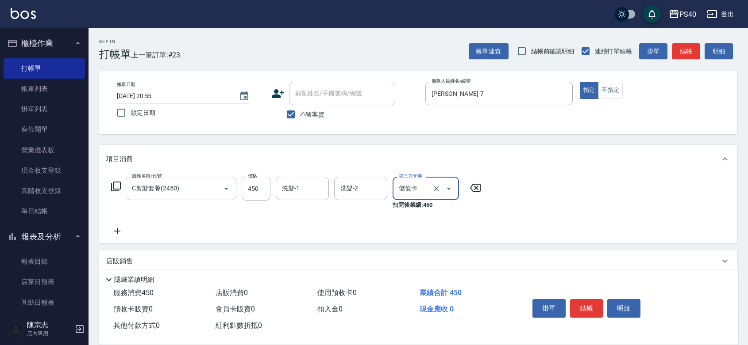
click at [599, 299] on button "結帳" at bounding box center [586, 308] width 33 height 19
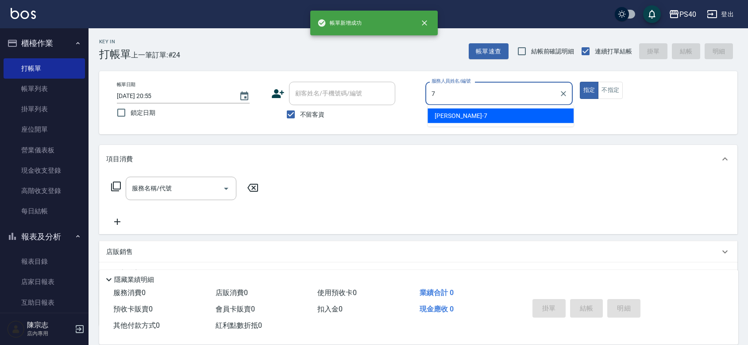
type input "[PERSON_NAME]-7"
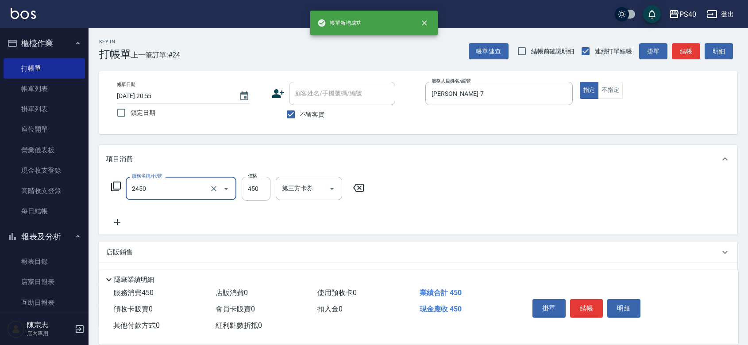
type input "C剪髮套餐(2450)"
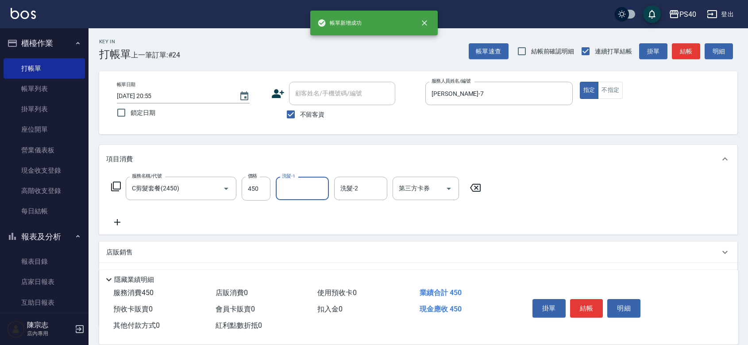
click at [599, 299] on button "結帳" at bounding box center [586, 308] width 33 height 19
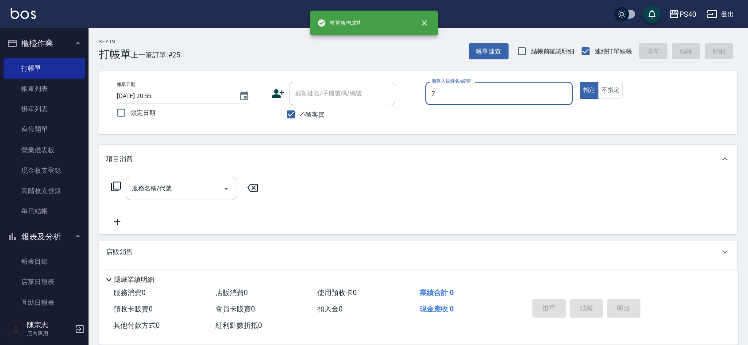
type input "[PERSON_NAME]-7"
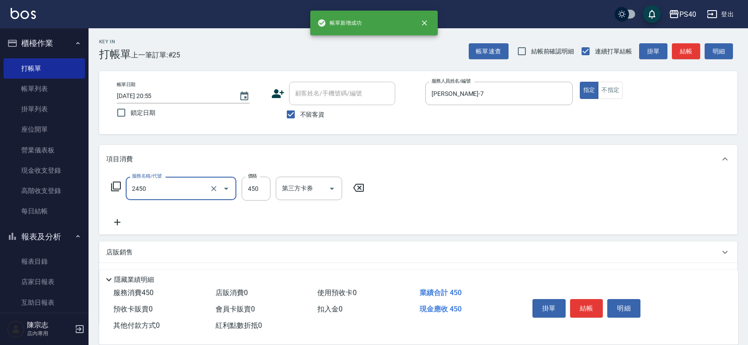
type input "C剪髮套餐(2450)"
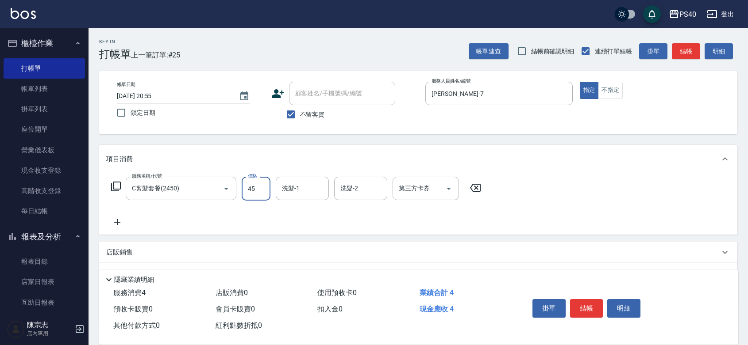
type input "450"
click at [599, 299] on button "結帳" at bounding box center [586, 308] width 33 height 19
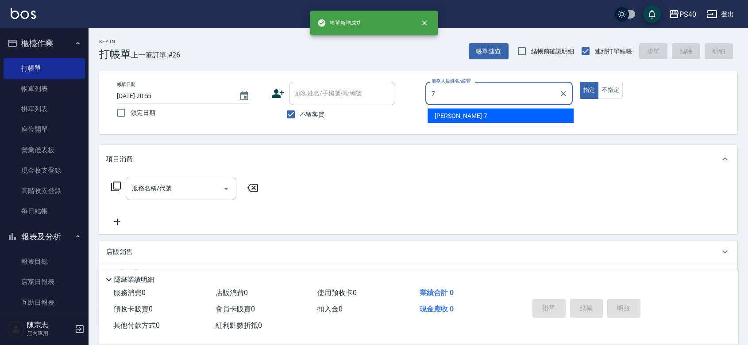
type input "[PERSON_NAME]-7"
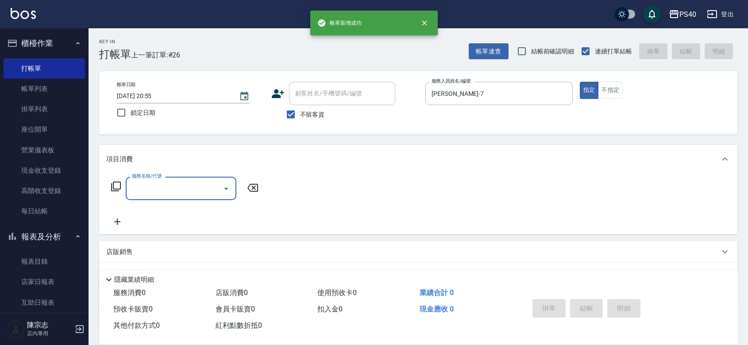
type input "4"
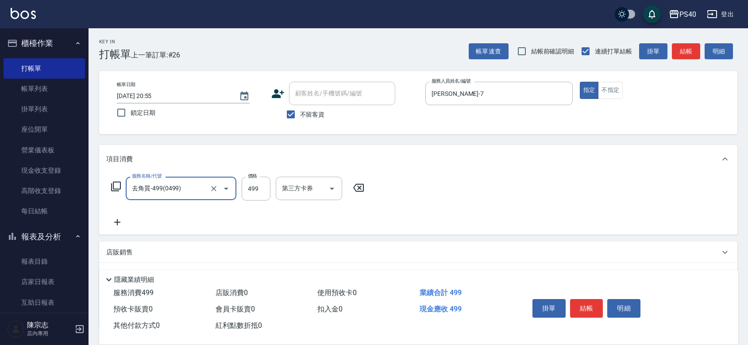
type input "去角質-499(0499)"
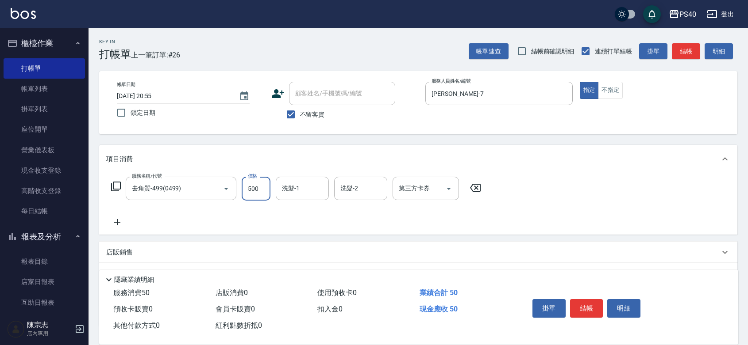
type input "500"
click at [599, 299] on button "結帳" at bounding box center [586, 308] width 33 height 19
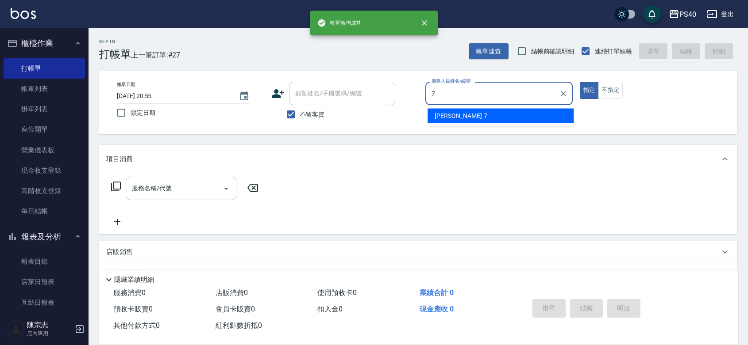
type input "[PERSON_NAME]-7"
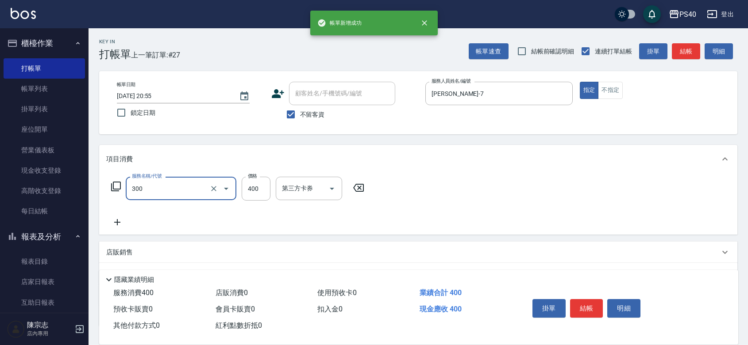
type input "特A剪髮(300)"
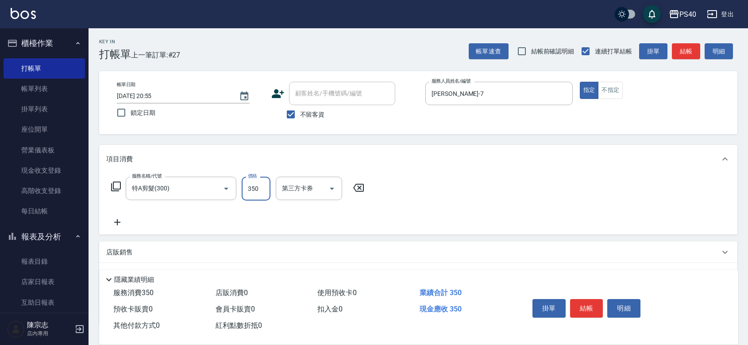
type input "350"
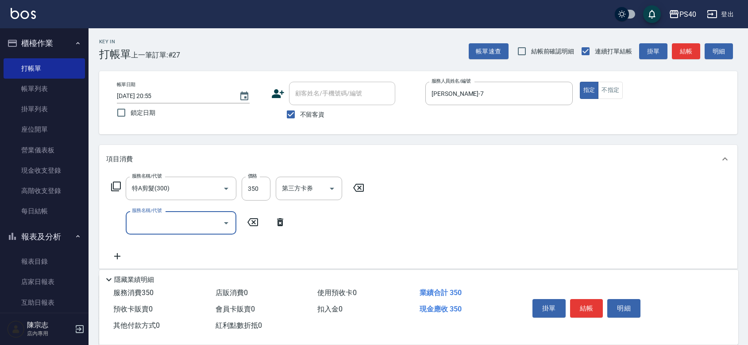
click at [599, 299] on button "結帳" at bounding box center [586, 308] width 33 height 19
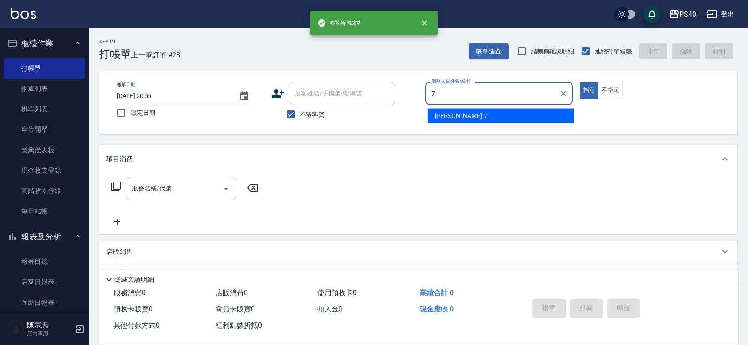
type input "[PERSON_NAME]-7"
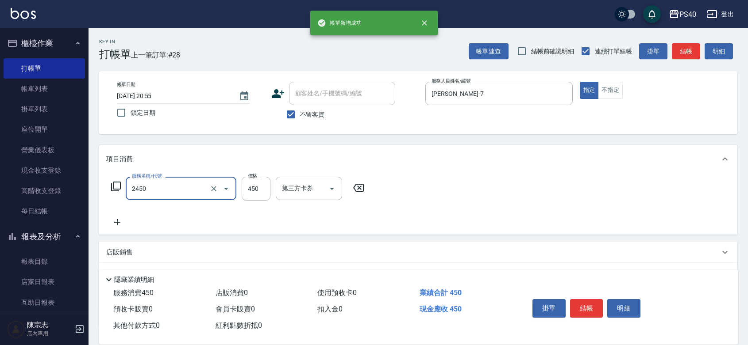
type input "C剪髮套餐(2450)"
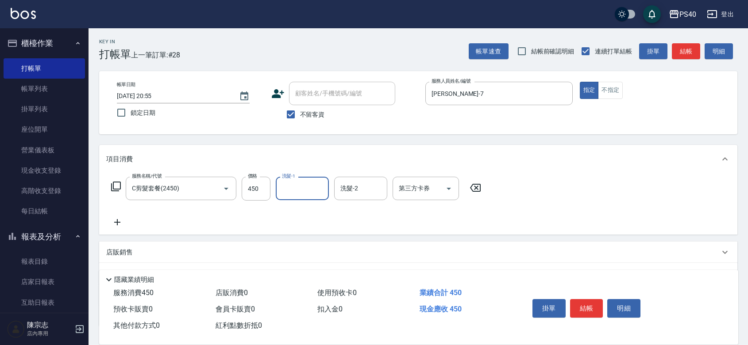
click at [599, 299] on button "結帳" at bounding box center [586, 308] width 33 height 19
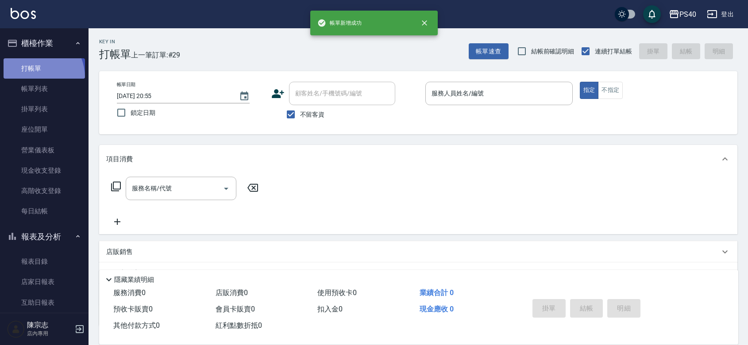
click at [31, 77] on link "打帳單" at bounding box center [44, 68] width 81 height 20
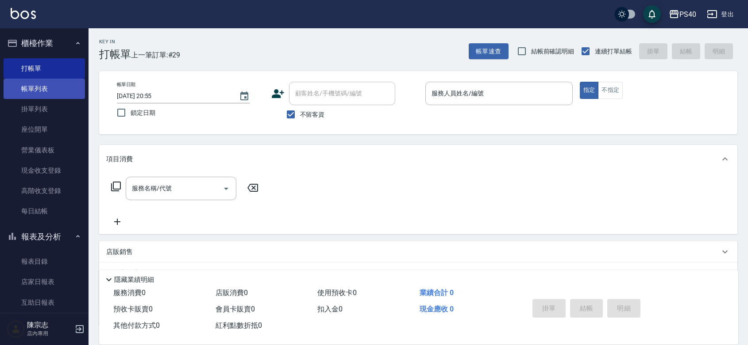
click at [45, 88] on link "帳單列表" at bounding box center [44, 89] width 81 height 20
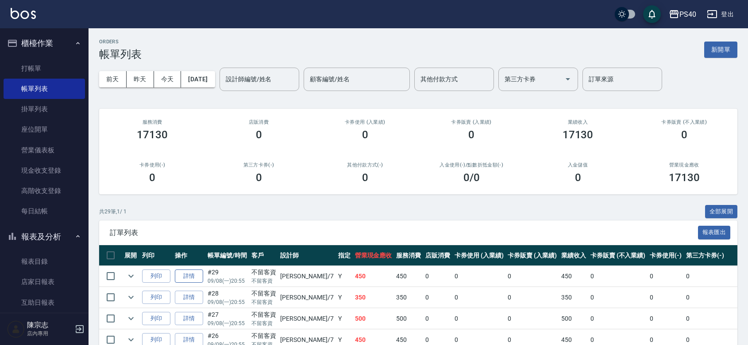
click at [189, 280] on link "詳情" at bounding box center [189, 277] width 28 height 14
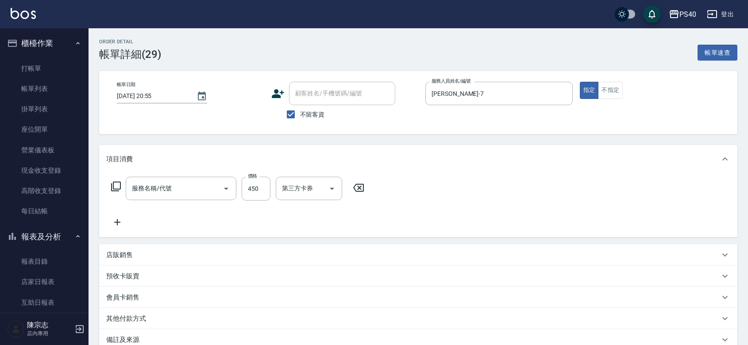
checkbox input "true"
type input "[PERSON_NAME]-7"
type input "C剪髮套餐(2450)"
click at [445, 194] on icon "Open" at bounding box center [448, 189] width 11 height 11
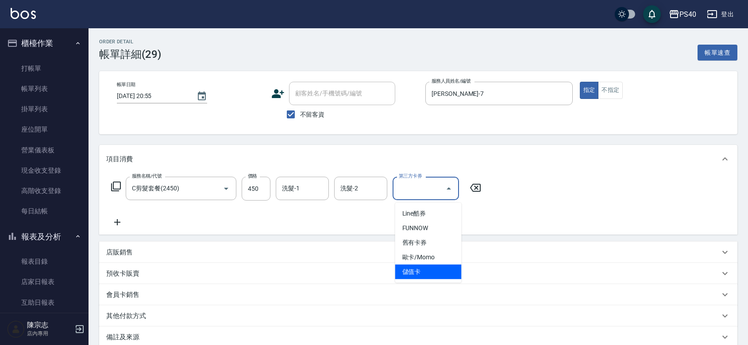
click at [416, 268] on span "儲值卡" at bounding box center [428, 272] width 66 height 15
type input "儲值卡"
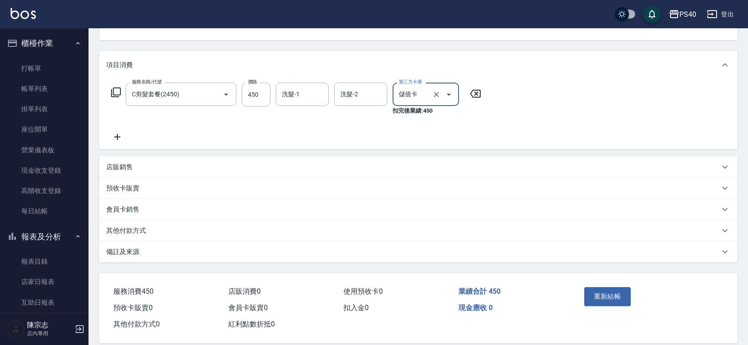
scroll to position [120, 0]
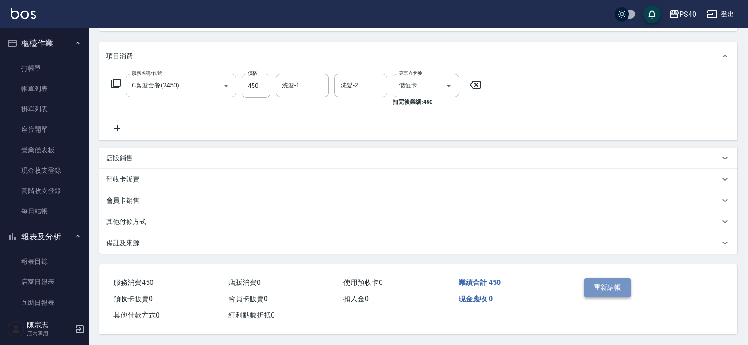
click at [597, 279] on button "重新結帳" at bounding box center [607, 288] width 47 height 19
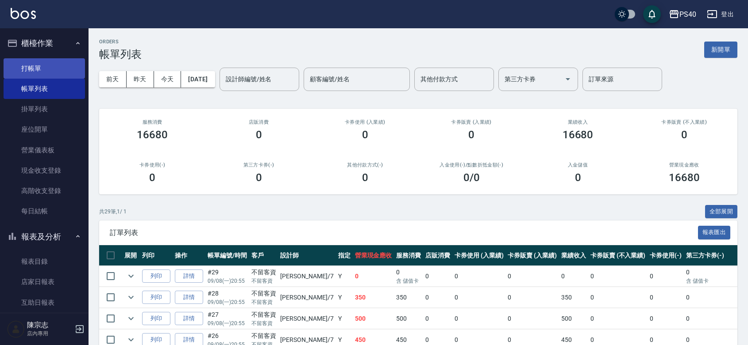
click at [43, 69] on link "打帳單" at bounding box center [44, 68] width 81 height 20
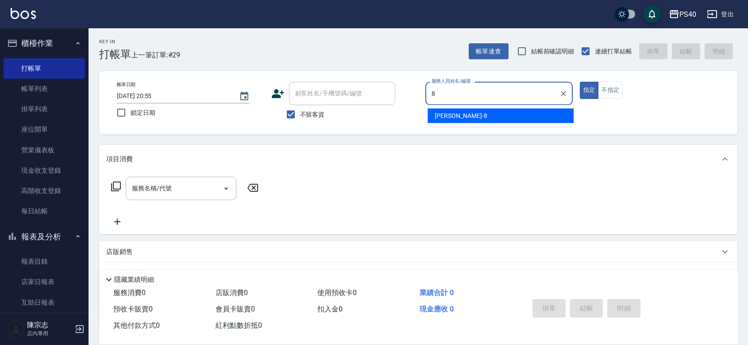
type input "[PERSON_NAME]-8"
type button "true"
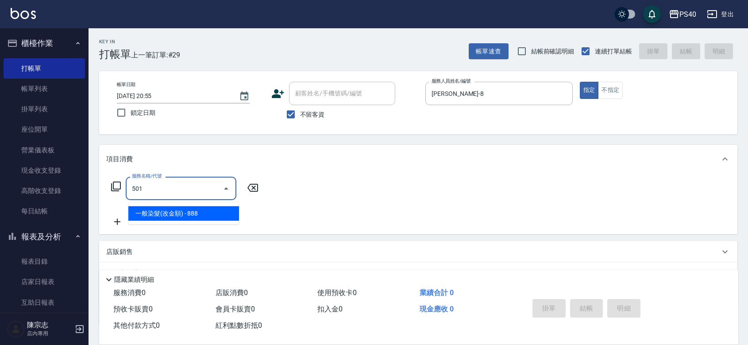
type input "一般染髮(改金額)(501)"
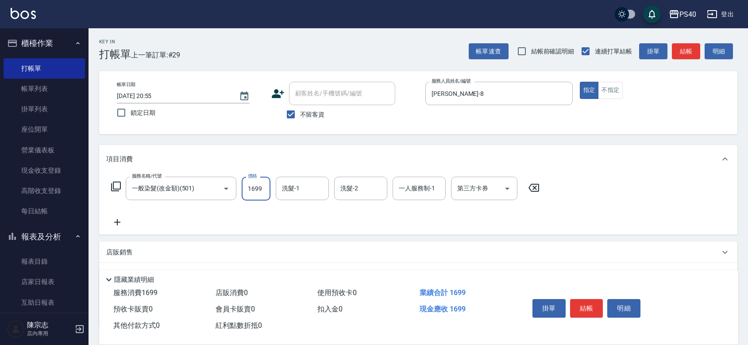
type input "1699"
click at [595, 306] on button "結帳" at bounding box center [586, 308] width 33 height 19
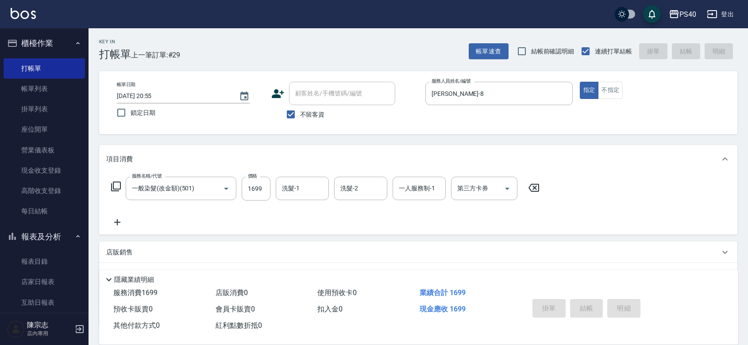
type input "[DATE] 20:56"
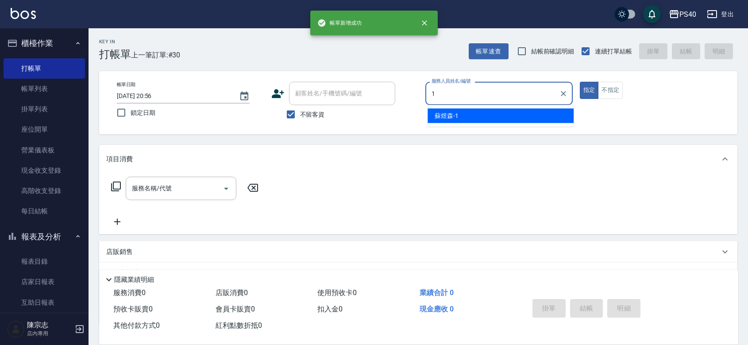
type input "[PERSON_NAME]-1"
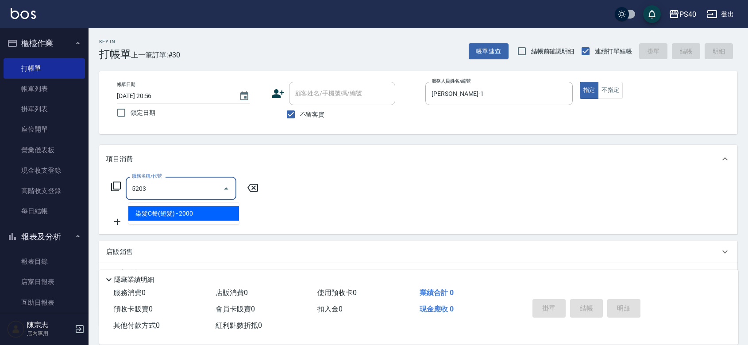
type input "染髮C餐(短髮)(5203)"
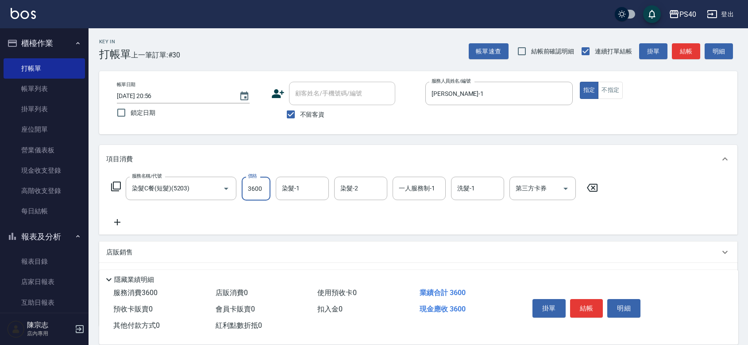
type input "3600"
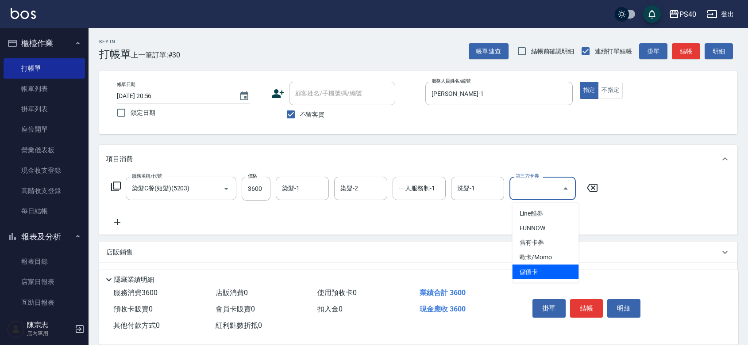
type input "儲值卡"
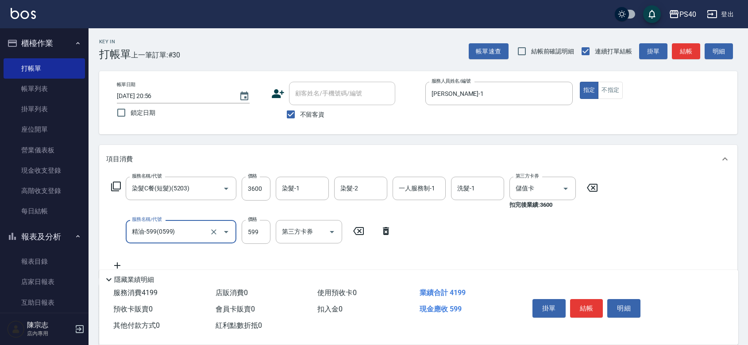
type input "精油-599(0599)"
type input "600"
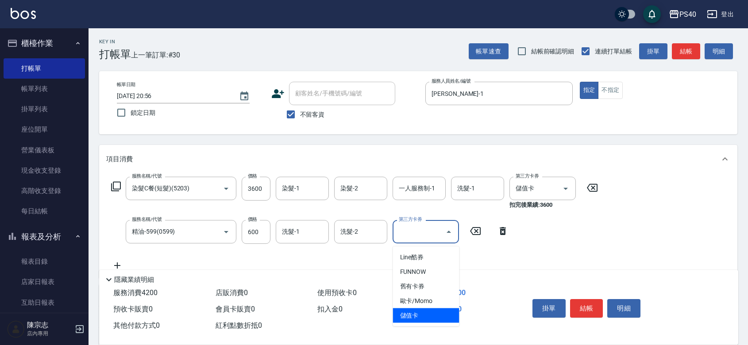
type input "儲值卡"
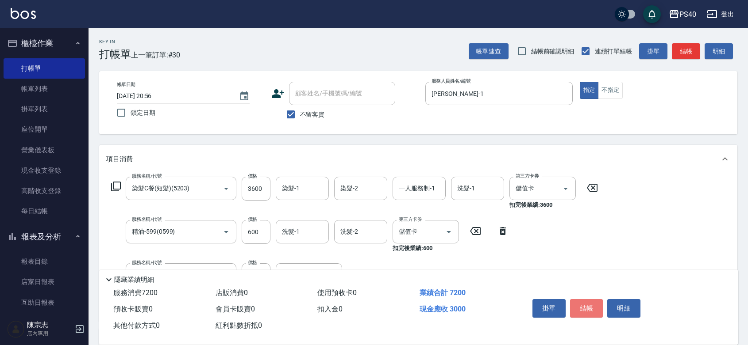
click at [595, 306] on button "結帳" at bounding box center [586, 308] width 33 height 19
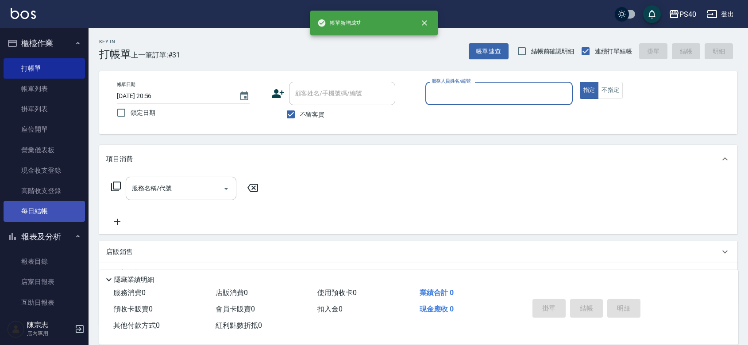
scroll to position [129, 0]
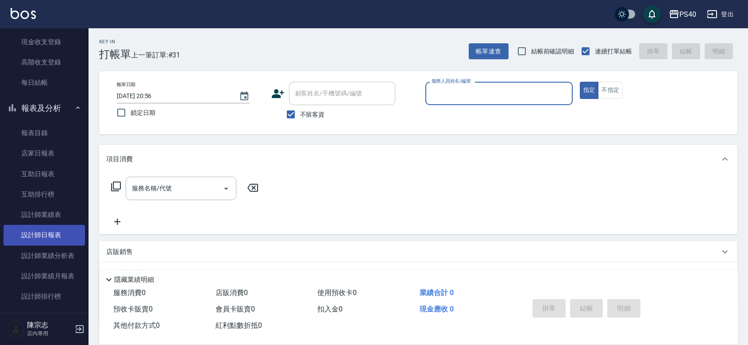
click at [49, 233] on link "設計師日報表" at bounding box center [44, 235] width 81 height 20
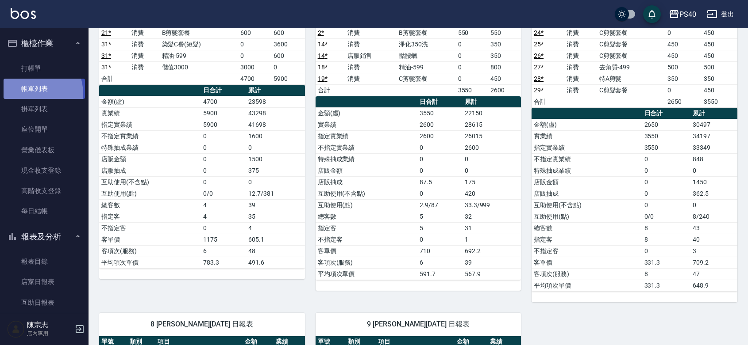
click at [30, 94] on link "帳單列表" at bounding box center [44, 89] width 81 height 20
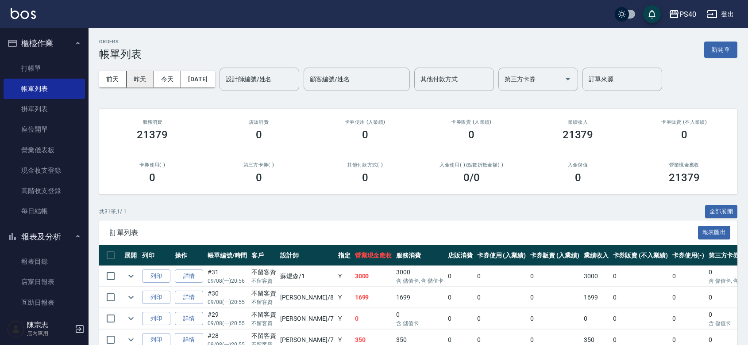
click at [149, 76] on button "昨天" at bounding box center [140, 79] width 27 height 16
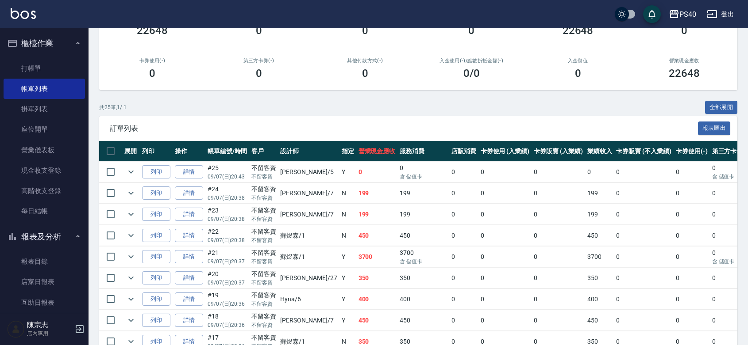
scroll to position [129, 0]
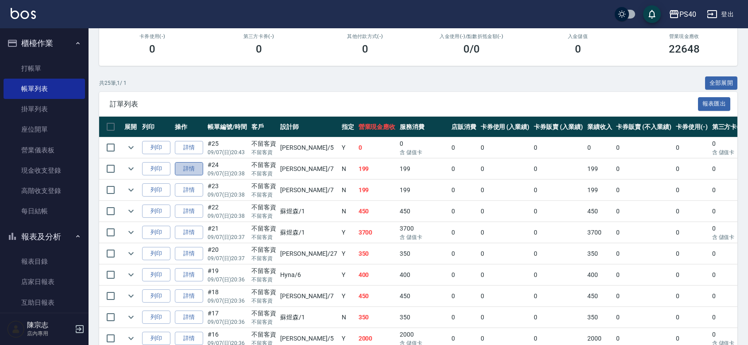
click at [193, 176] on link "詳情" at bounding box center [189, 169] width 28 height 14
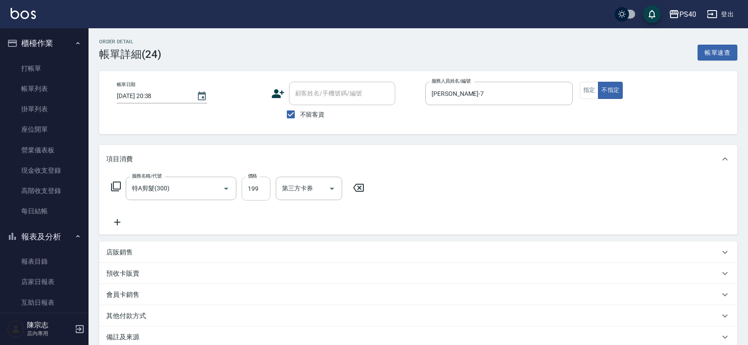
click at [259, 190] on input "199" at bounding box center [256, 189] width 29 height 24
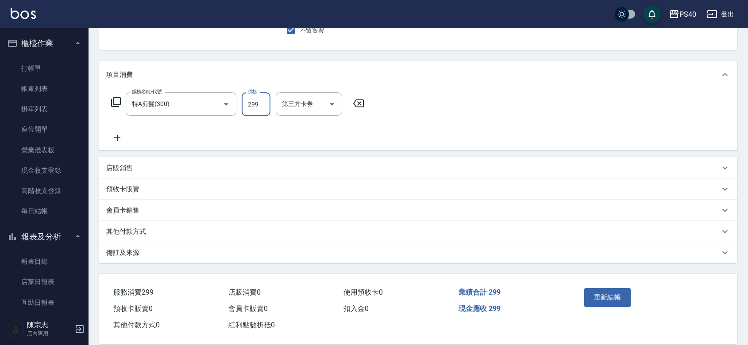
scroll to position [111, 0]
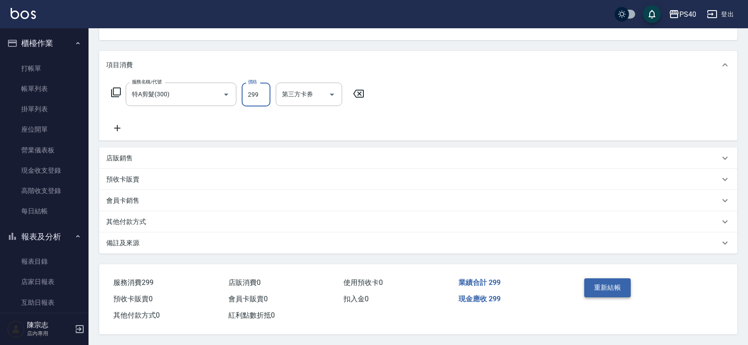
click at [625, 279] on button "重新結帳" at bounding box center [607, 288] width 47 height 19
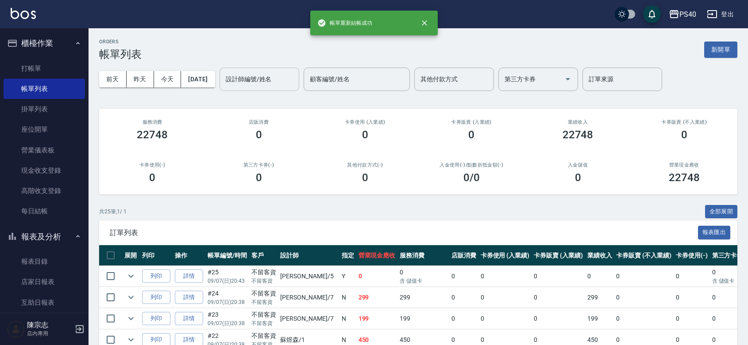
click at [265, 83] on input "設計師編號/姓名" at bounding box center [259, 79] width 72 height 15
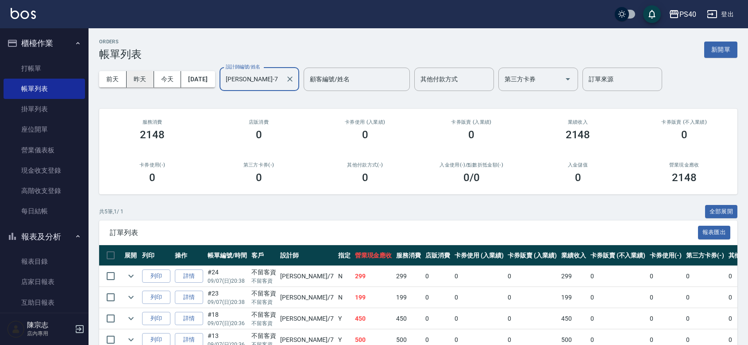
click at [137, 80] on button "昨天" at bounding box center [140, 79] width 27 height 16
click at [198, 305] on link "詳情" at bounding box center [189, 298] width 28 height 14
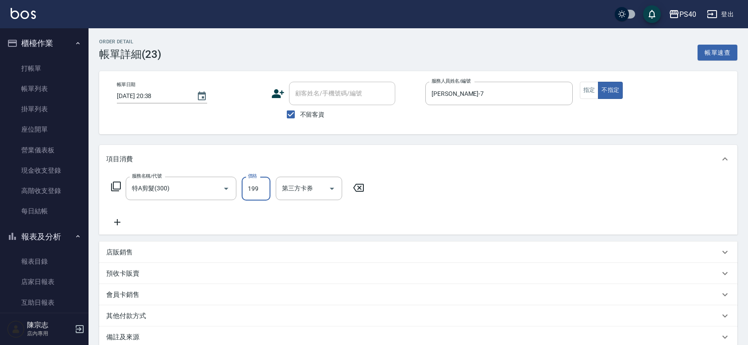
click at [268, 198] on input "199" at bounding box center [256, 189] width 29 height 24
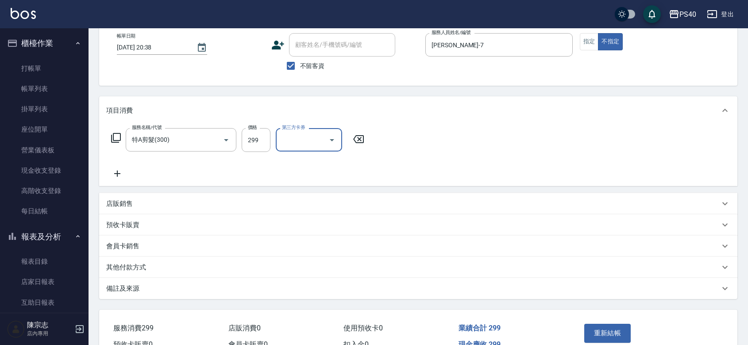
scroll to position [111, 0]
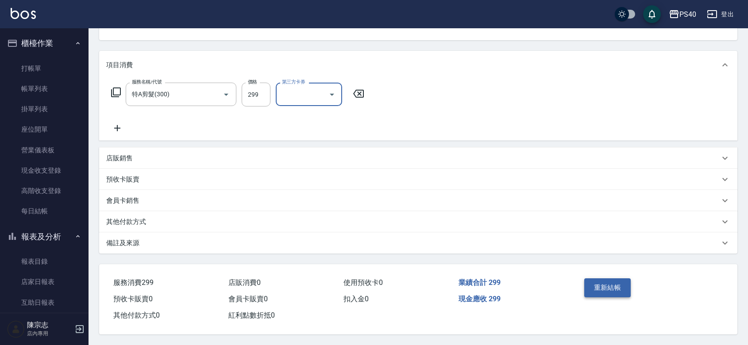
click at [606, 279] on button "重新結帳" at bounding box center [607, 288] width 47 height 19
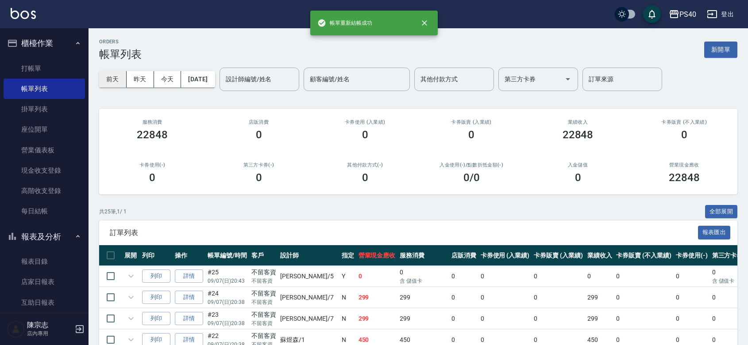
click at [115, 76] on button "前天" at bounding box center [112, 79] width 27 height 16
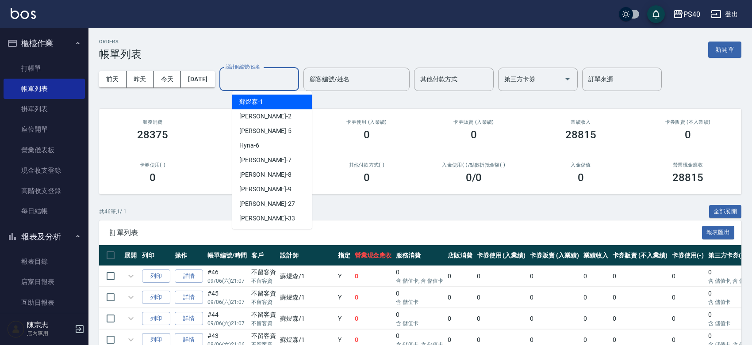
click at [262, 80] on div "設計師編號/姓名 設計師編號/姓名" at bounding box center [259, 79] width 80 height 23
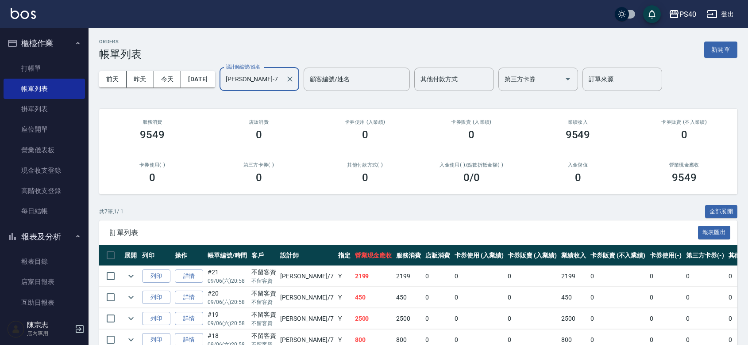
scroll to position [129, 0]
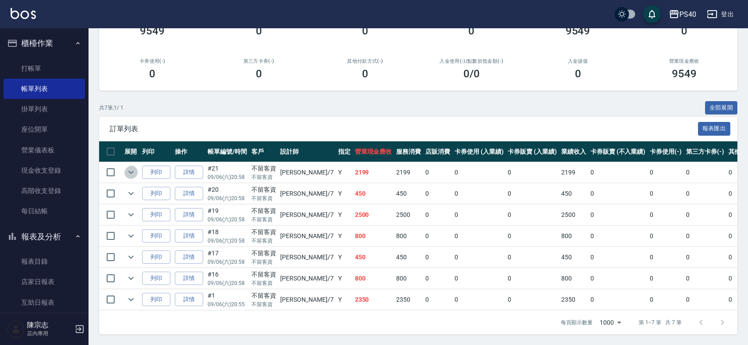
click at [133, 167] on icon "expand row" at bounding box center [131, 172] width 11 height 11
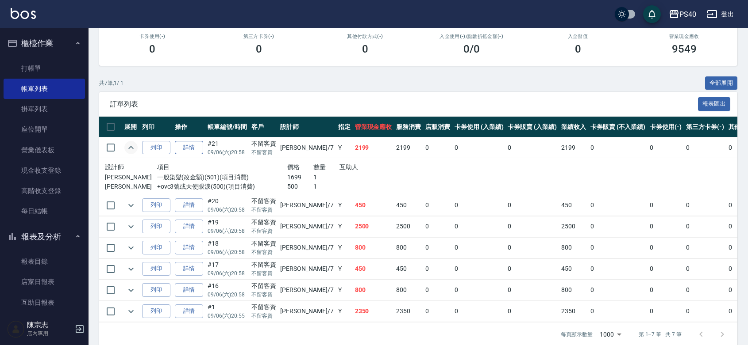
click at [193, 155] on link "詳情" at bounding box center [189, 148] width 28 height 14
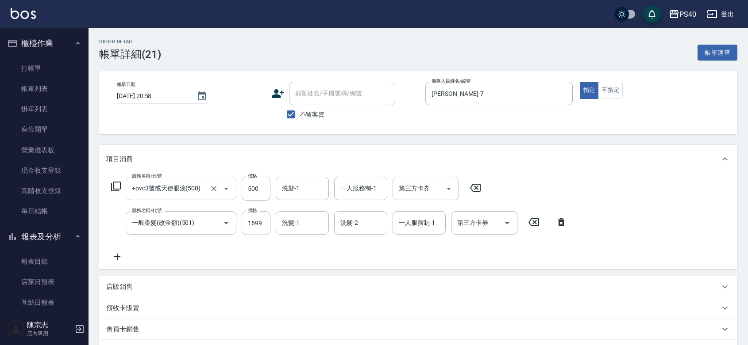
click at [184, 185] on input "+ovc3號或天使眼淚(500)" at bounding box center [169, 188] width 78 height 15
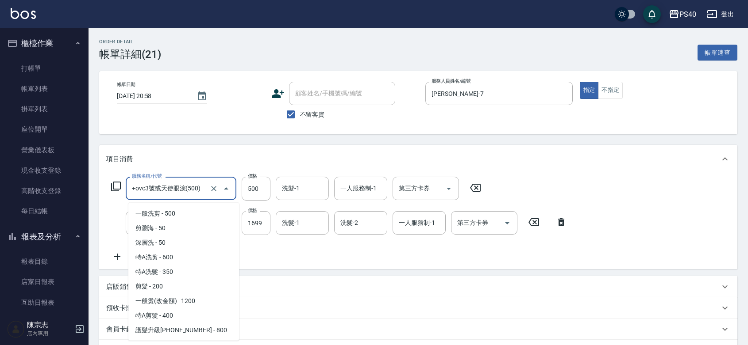
click at [184, 185] on input "+ovc3號或天使眼淚(500)" at bounding box center [169, 188] width 78 height 15
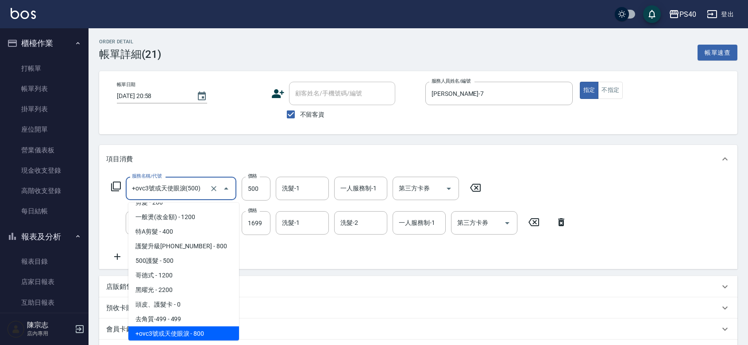
click at [184, 185] on input "+ovc3號或天使眼淚(500)" at bounding box center [169, 188] width 78 height 15
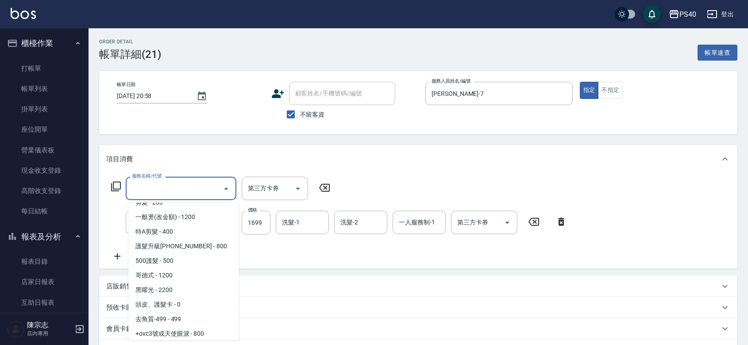
scroll to position [0, 0]
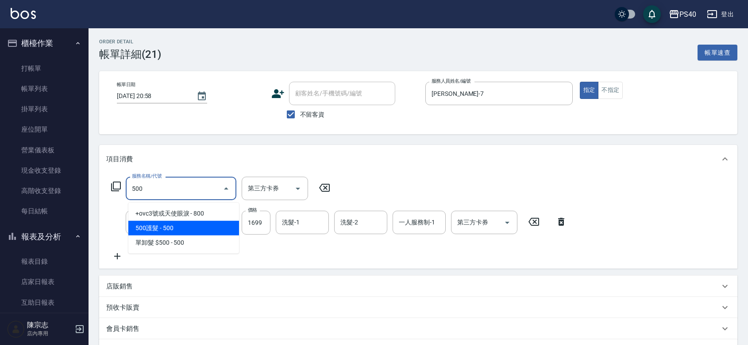
click at [173, 226] on span "500護髮 - 500" at bounding box center [183, 228] width 111 height 15
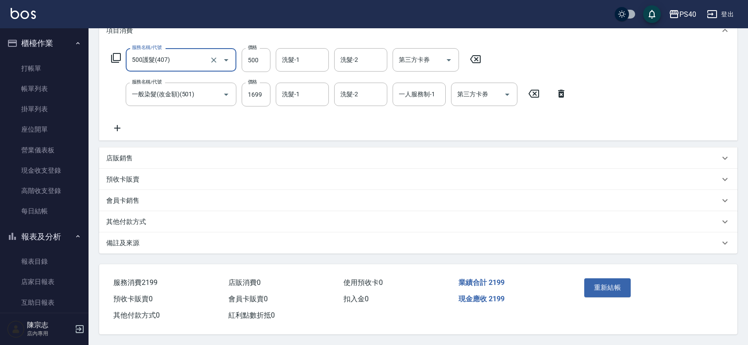
scroll to position [146, 0]
click at [605, 279] on button "重新結帳" at bounding box center [607, 288] width 47 height 19
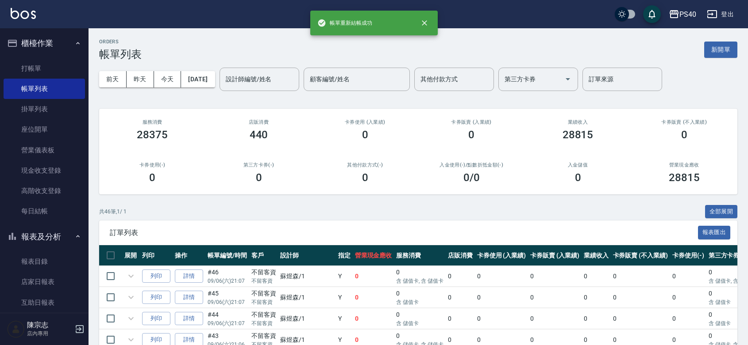
scroll to position [258, 0]
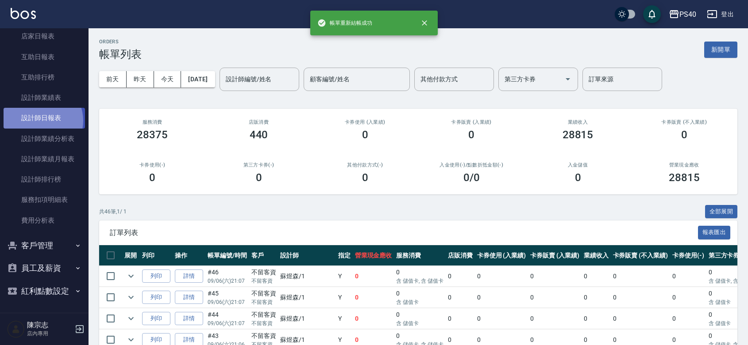
click at [40, 108] on link "設計師日報表" at bounding box center [44, 118] width 81 height 20
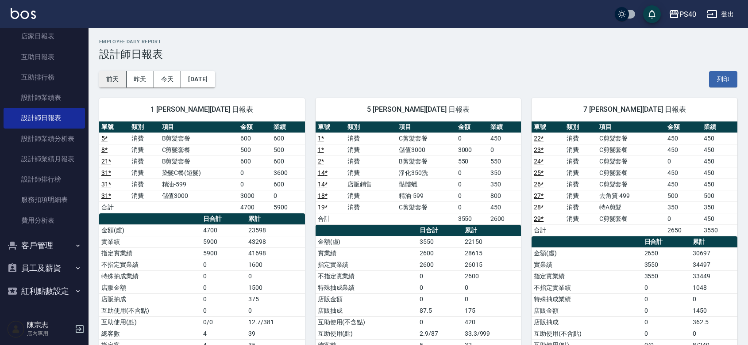
click at [112, 76] on button "前天" at bounding box center [112, 79] width 27 height 16
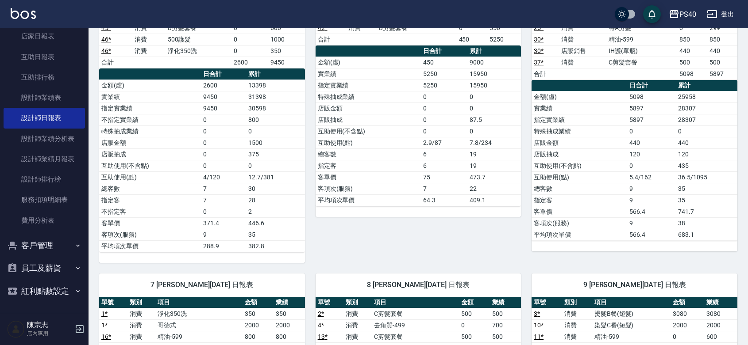
scroll to position [387, 0]
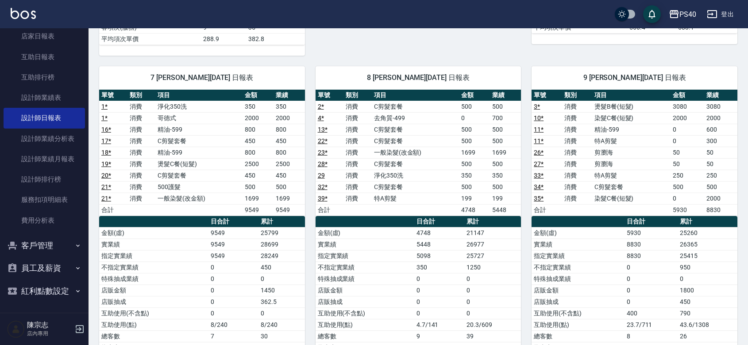
drag, startPoint x: 215, startPoint y: 189, endPoint x: 233, endPoint y: 190, distance: 17.7
click at [216, 189] on td "500護髮" at bounding box center [198, 187] width 87 height 12
click at [236, 191] on td "500護髮" at bounding box center [198, 187] width 87 height 12
click at [237, 191] on td "500護髮" at bounding box center [198, 187] width 87 height 12
drag, startPoint x: 237, startPoint y: 191, endPoint x: 249, endPoint y: 189, distance: 12.1
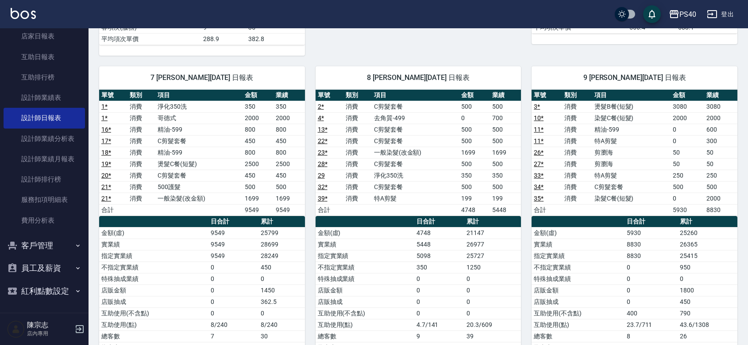
click at [239, 191] on td "500護髮" at bounding box center [198, 187] width 87 height 12
click at [249, 189] on td "500" at bounding box center [257, 187] width 31 height 12
drag, startPoint x: 253, startPoint y: 191, endPoint x: 273, endPoint y: 163, distance: 35.1
click at [253, 189] on td "500" at bounding box center [257, 187] width 31 height 12
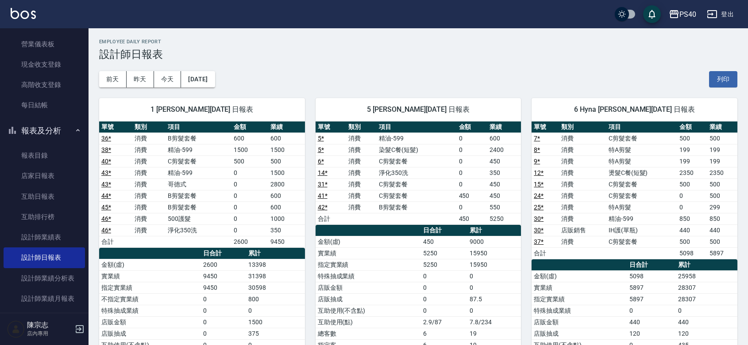
scroll to position [129, 0]
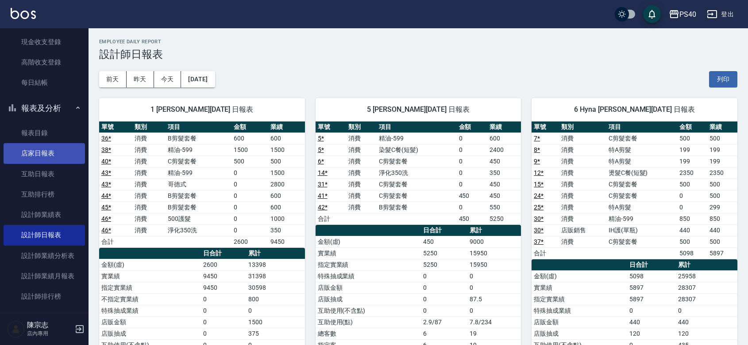
click at [41, 152] on link "店家日報表" at bounding box center [44, 153] width 81 height 20
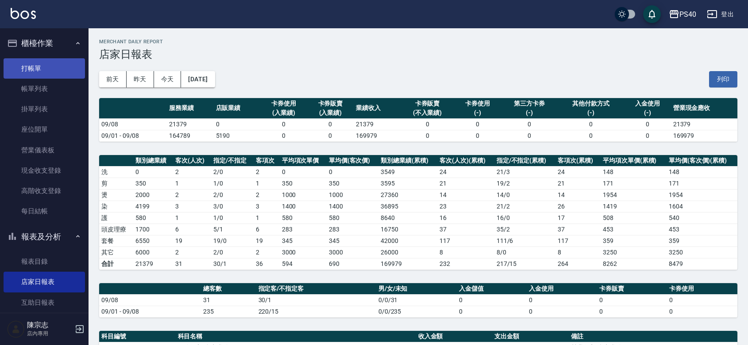
click at [35, 70] on link "打帳單" at bounding box center [44, 68] width 81 height 20
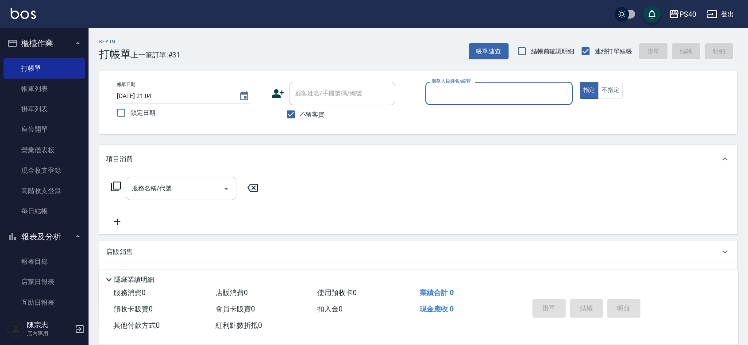
click at [511, 106] on p at bounding box center [498, 109] width 147 height 9
click at [513, 95] on input "服務人員姓名/編號" at bounding box center [498, 93] width 139 height 15
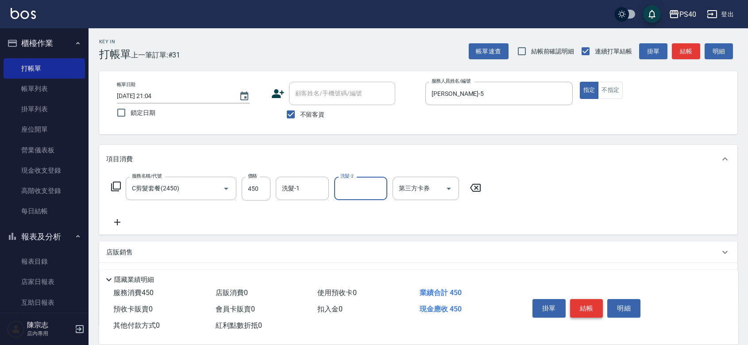
click at [581, 299] on button "結帳" at bounding box center [586, 308] width 33 height 19
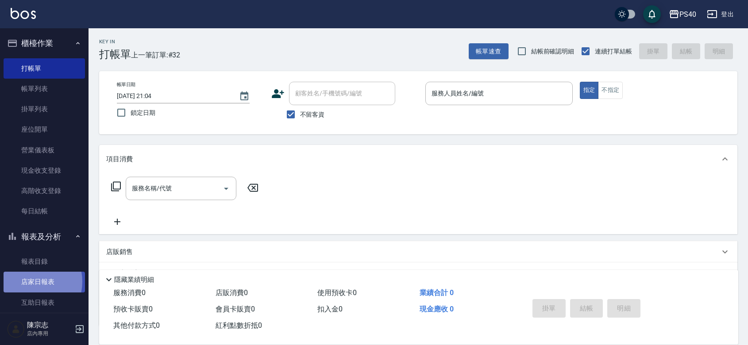
click at [29, 282] on link "店家日報表" at bounding box center [44, 282] width 81 height 20
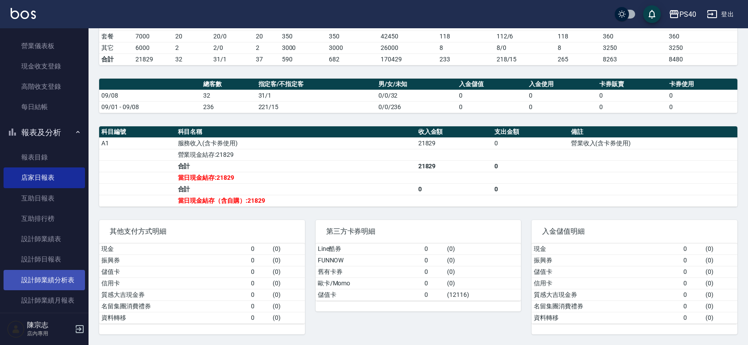
scroll to position [129, 0]
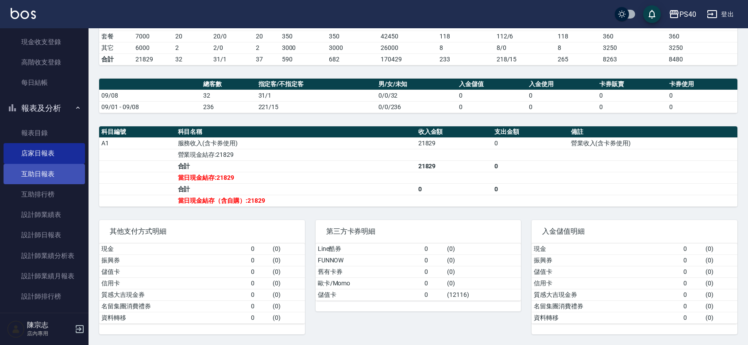
click at [25, 176] on link "互助日報表" at bounding box center [44, 174] width 81 height 20
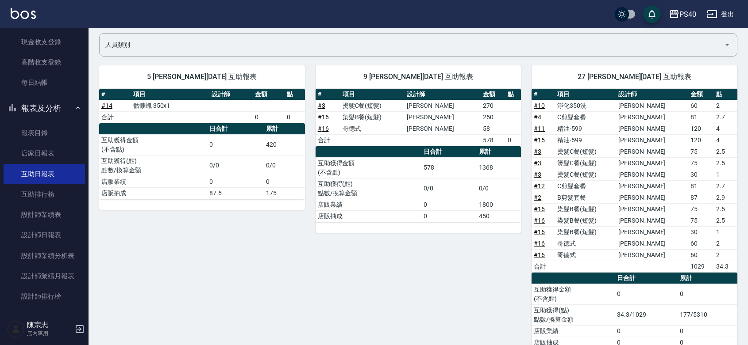
scroll to position [92, 0]
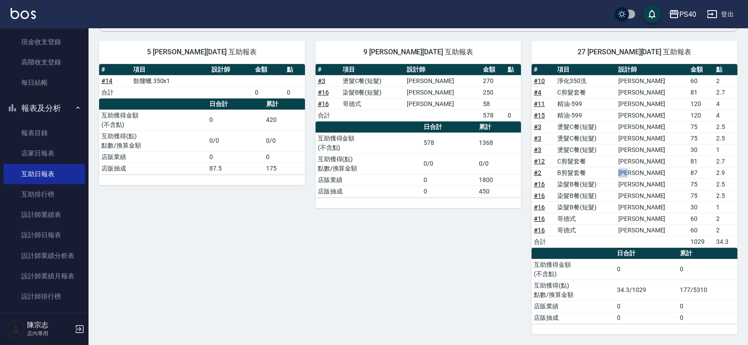
drag, startPoint x: 656, startPoint y: 169, endPoint x: 637, endPoint y: 172, distance: 18.8
click at [637, 172] on td "[PERSON_NAME]" at bounding box center [652, 173] width 72 height 12
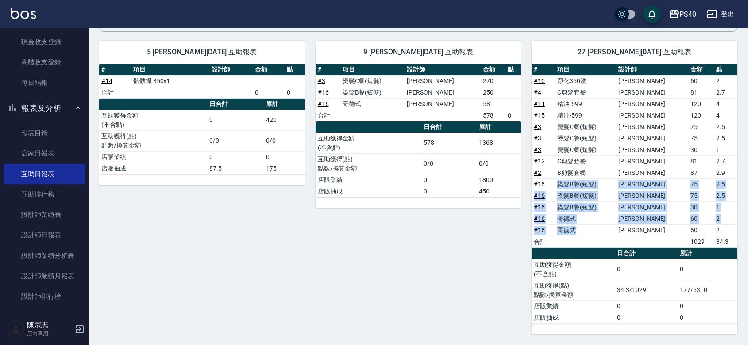
drag, startPoint x: 582, startPoint y: 230, endPoint x: 560, endPoint y: 182, distance: 53.4
click at [560, 182] on tbody "# 10 淨化350洗 [PERSON_NAME] 60 2 # 4 C剪髮套餐 [PERSON_NAME] 81 2.7 # 11 精油-599 [PERS…" at bounding box center [634, 161] width 206 height 173
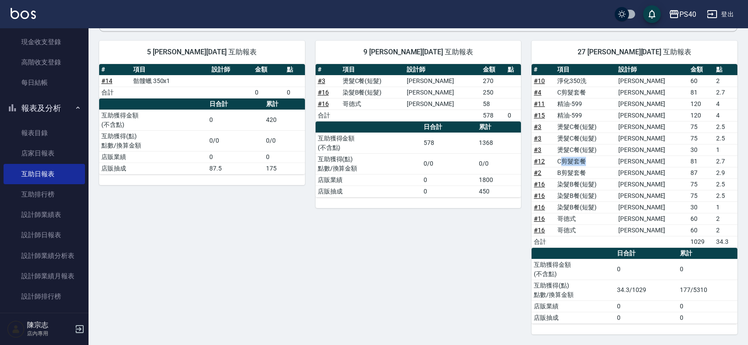
drag, startPoint x: 593, startPoint y: 154, endPoint x: 566, endPoint y: 156, distance: 26.6
click at [566, 156] on td "C剪髮套餐" at bounding box center [585, 162] width 61 height 12
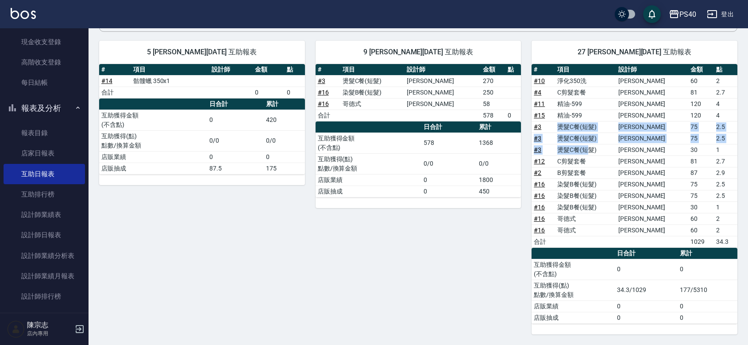
drag, startPoint x: 592, startPoint y: 146, endPoint x: 556, endPoint y: 126, distance: 41.6
click at [556, 126] on tbody "# 10 淨化350洗 [PERSON_NAME] 60 2 # 4 C剪髮套餐 [PERSON_NAME] 81 2.7 # 11 精油-599 [PERS…" at bounding box center [634, 161] width 206 height 173
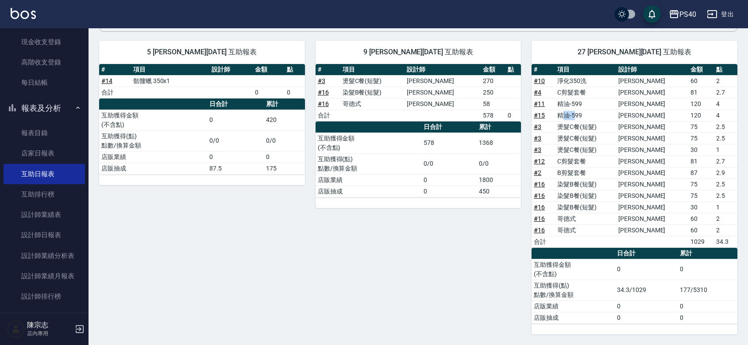
drag, startPoint x: 579, startPoint y: 110, endPoint x: 567, endPoint y: 110, distance: 11.5
click at [567, 110] on td "精油-599" at bounding box center [585, 116] width 61 height 12
drag, startPoint x: 584, startPoint y: 101, endPoint x: 566, endPoint y: 98, distance: 18.4
click at [566, 98] on td "精油-599" at bounding box center [585, 104] width 61 height 12
drag, startPoint x: 582, startPoint y: 89, endPoint x: 565, endPoint y: 88, distance: 16.9
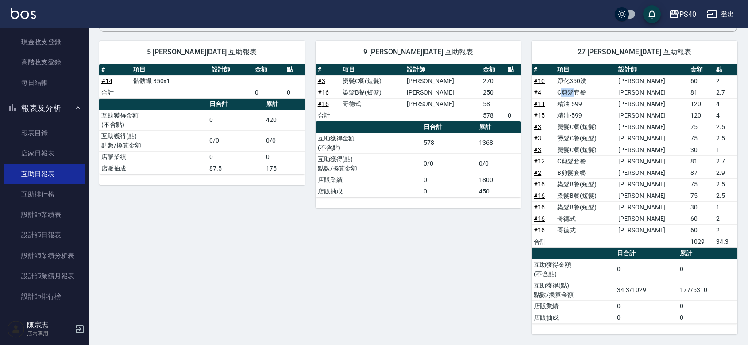
click at [565, 88] on td "C剪髮套餐" at bounding box center [585, 93] width 61 height 12
drag, startPoint x: 587, startPoint y: 77, endPoint x: 556, endPoint y: 71, distance: 31.7
click at [556, 71] on table "# 項目 設計師 金額 點 # 10 淨化350洗 [PERSON_NAME] 60 2 # 4 C剪髮套餐 [PERSON_NAME] 81 2.7 # 1…" at bounding box center [634, 156] width 206 height 184
click at [432, 238] on div "9 [PERSON_NAME][DATE] 互助報表 # 項目 設計師 金額 點 # 3 燙髮C餐(短髮) [PERSON_NAME]270 # 16 染髮B…" at bounding box center [413, 182] width 216 height 305
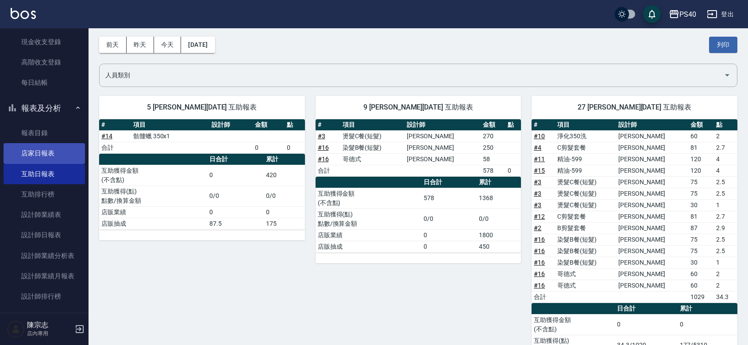
scroll to position [0, 0]
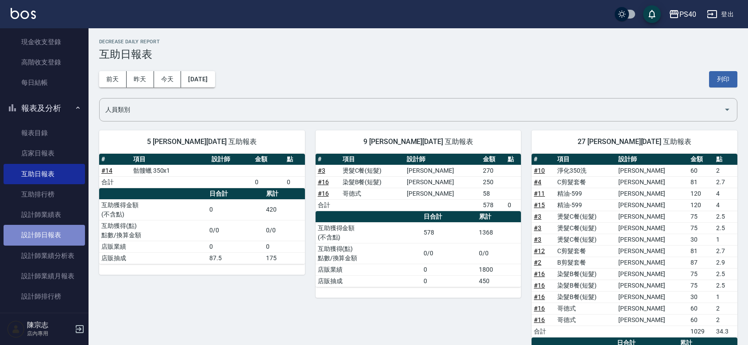
click at [63, 233] on link "設計師日報表" at bounding box center [44, 235] width 81 height 20
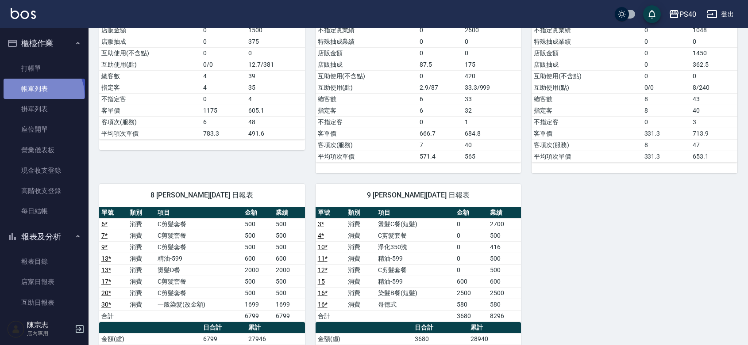
click at [38, 96] on link "帳單列表" at bounding box center [44, 89] width 81 height 20
click at [31, 92] on link "帳單列表" at bounding box center [44, 89] width 81 height 20
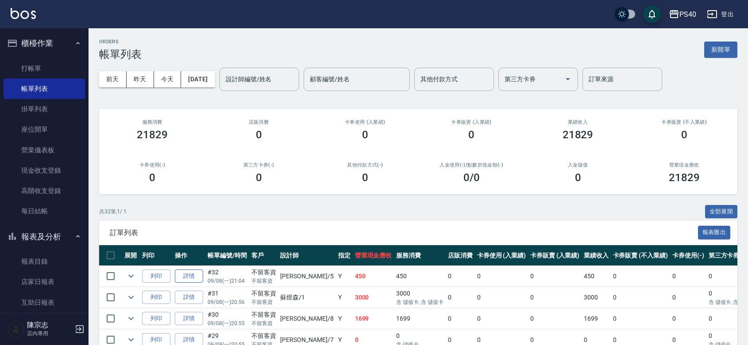
click at [203, 280] on link "詳情" at bounding box center [189, 277] width 28 height 14
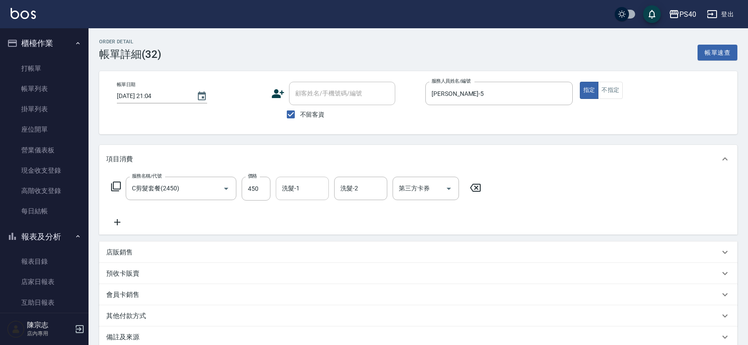
click at [298, 191] on input "洗髮-1" at bounding box center [302, 188] width 45 height 15
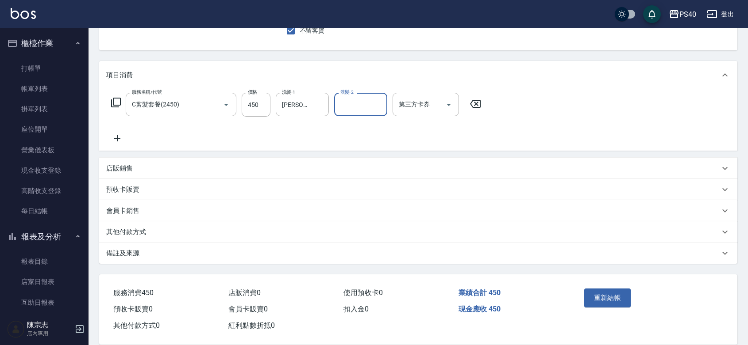
scroll to position [111, 0]
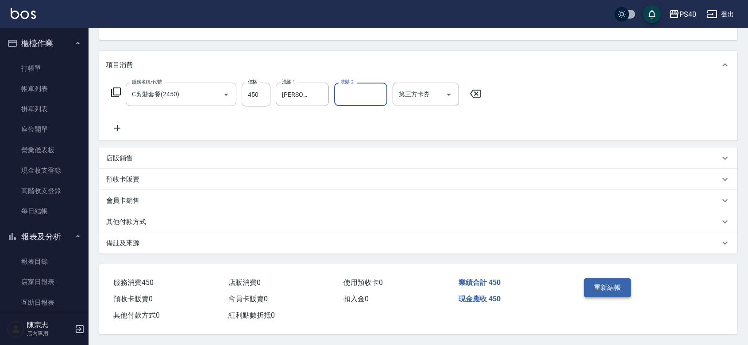
click at [622, 286] on button "重新結帳" at bounding box center [607, 288] width 47 height 19
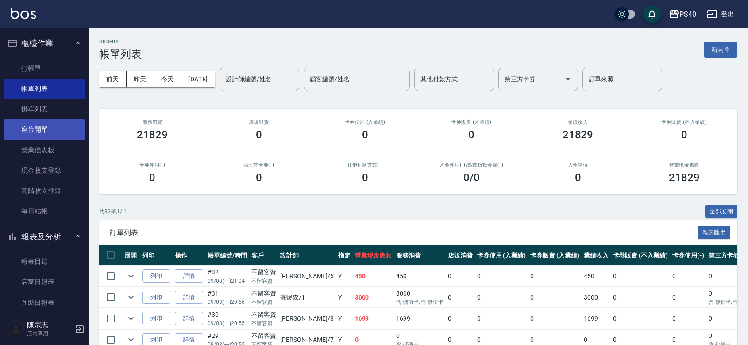
scroll to position [129, 0]
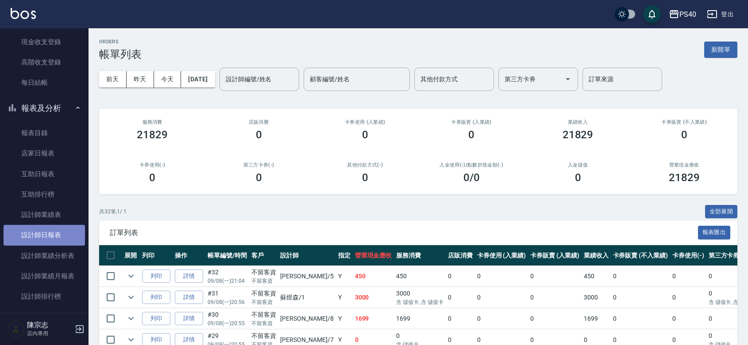
click at [51, 230] on link "設計師日報表" at bounding box center [44, 235] width 81 height 20
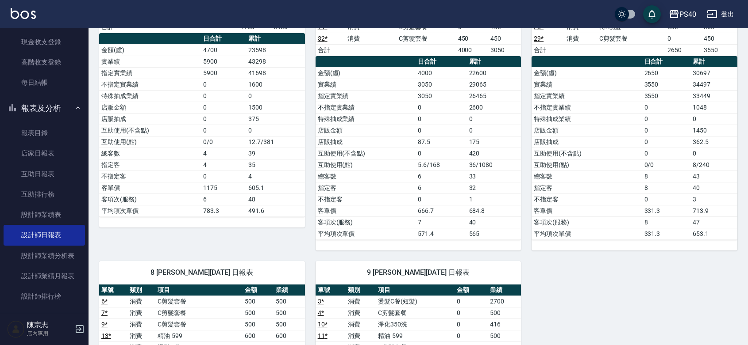
scroll to position [129, 0]
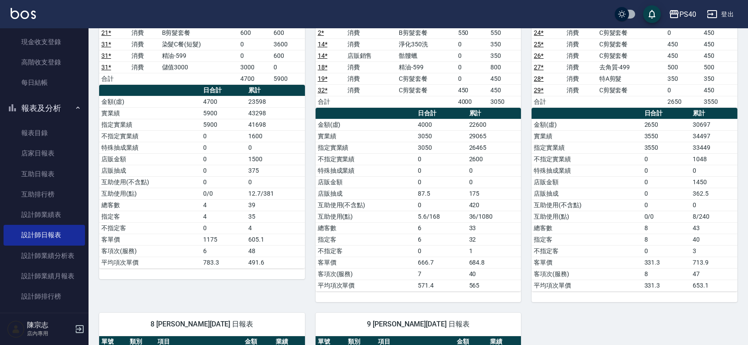
click at [433, 241] on td "6" at bounding box center [440, 240] width 51 height 12
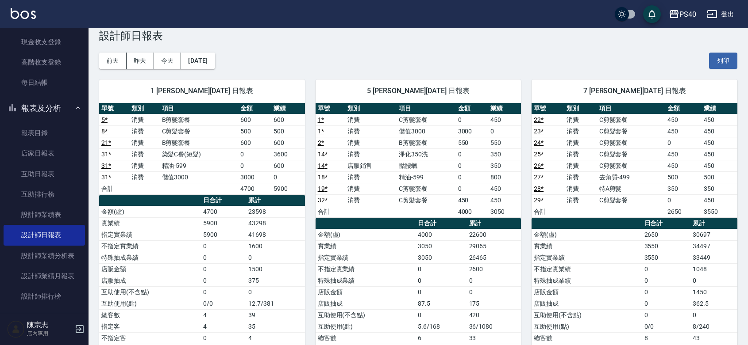
scroll to position [0, 0]
